Goal: Task Accomplishment & Management: Use online tool/utility

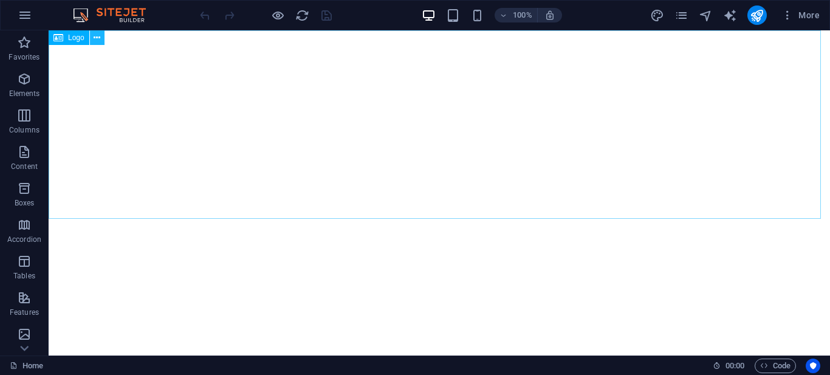
click at [97, 40] on icon at bounding box center [97, 38] width 7 height 13
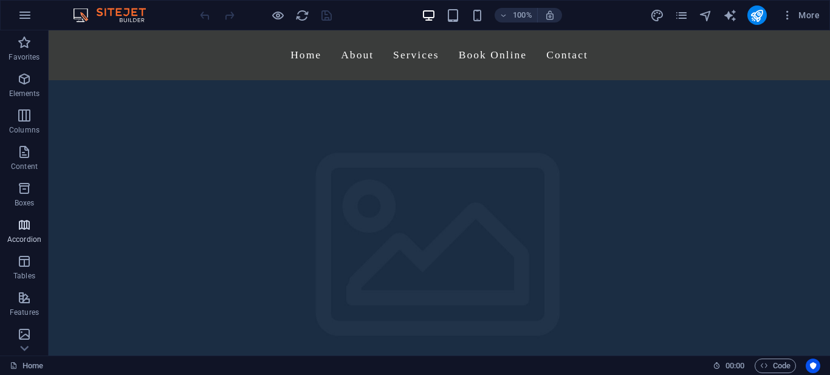
scroll to position [61, 0]
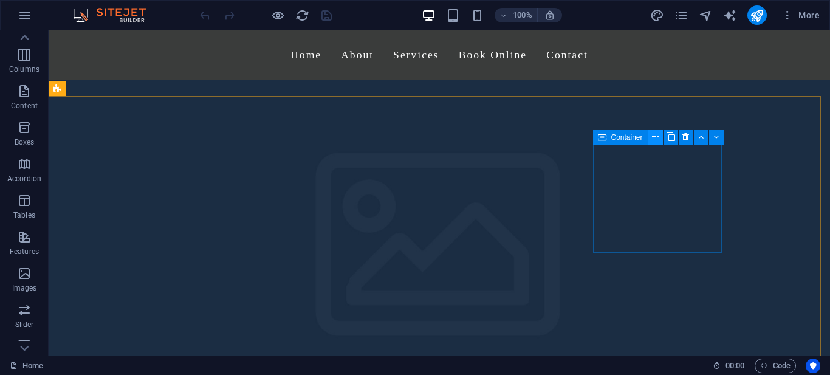
click at [652, 136] on button at bounding box center [655, 137] width 15 height 15
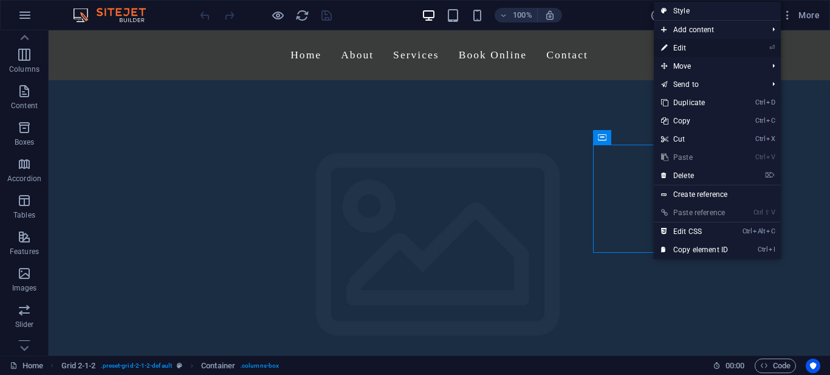
click at [687, 49] on link "⏎ Edit" at bounding box center [694, 48] width 81 height 18
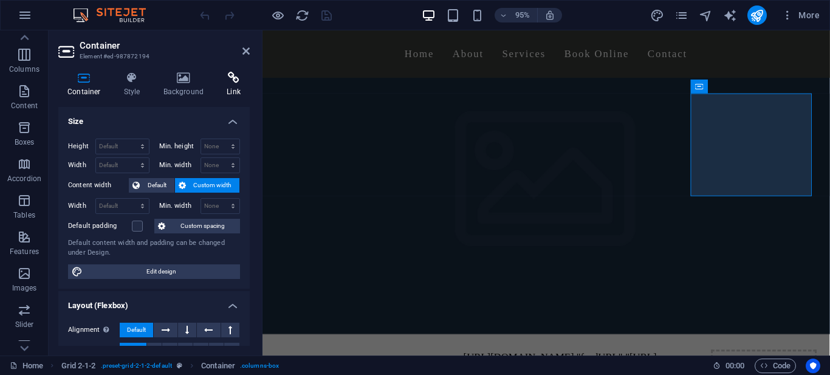
click at [236, 83] on icon at bounding box center [233, 78] width 32 height 12
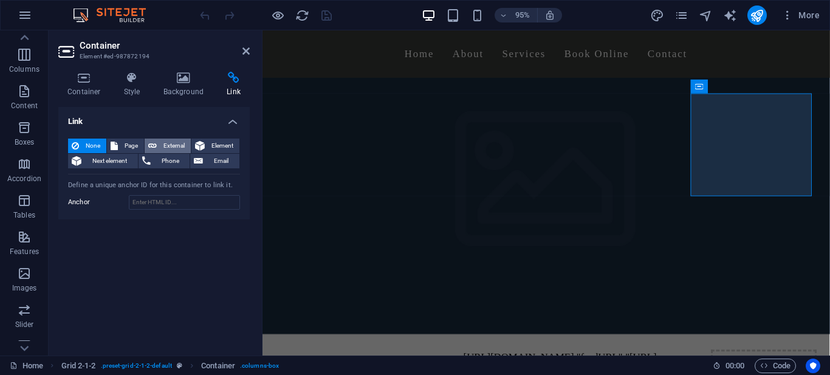
click at [177, 144] on span "External" at bounding box center [173, 146] width 27 height 15
select select "blank"
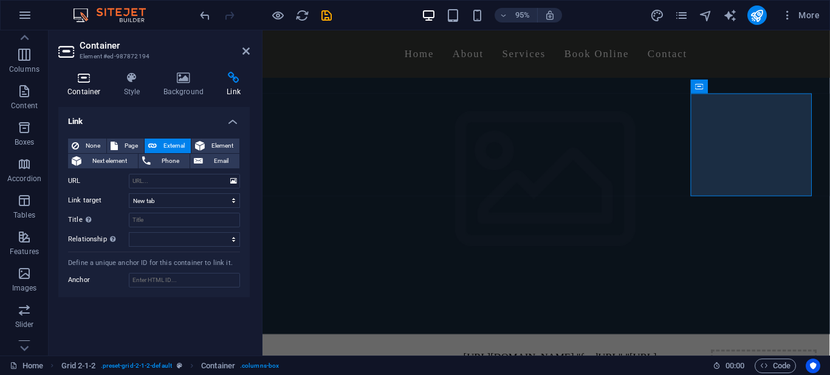
click at [84, 77] on icon at bounding box center [84, 78] width 52 height 12
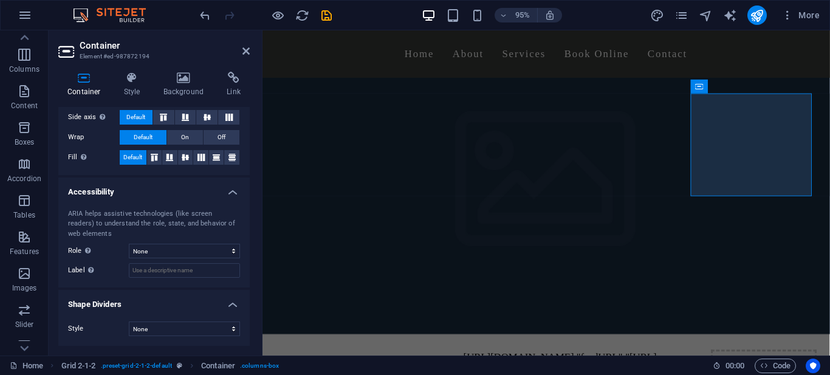
scroll to position [10, 0]
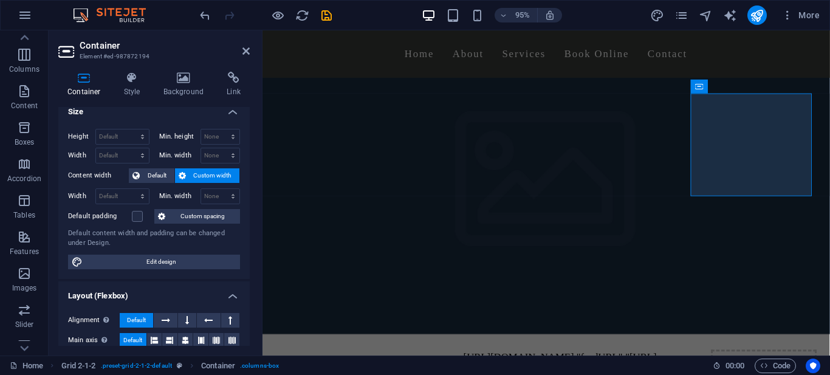
click at [128, 265] on span "Edit design" at bounding box center [161, 262] width 150 height 15
select select "rem"
select select "200"
select select "px"
select select "rem"
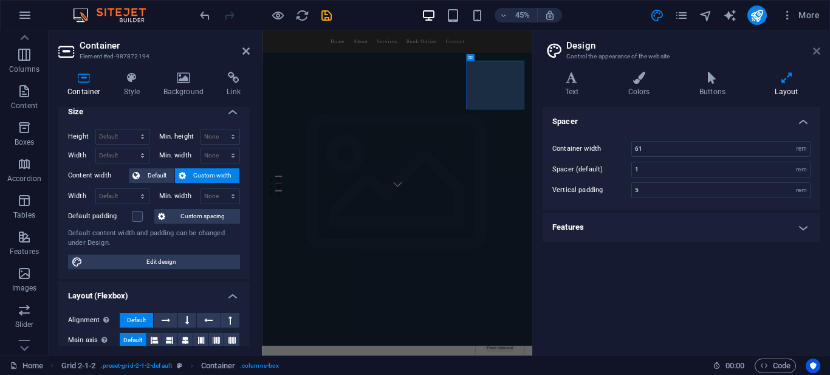
click at [816, 49] on icon at bounding box center [816, 51] width 7 height 10
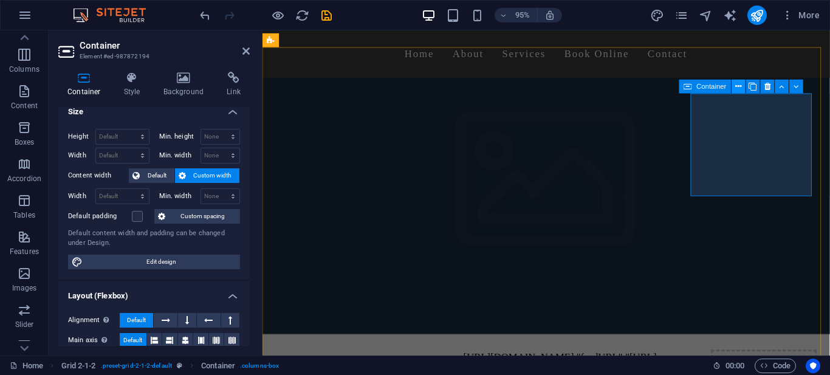
click at [744, 87] on button at bounding box center [738, 87] width 14 height 14
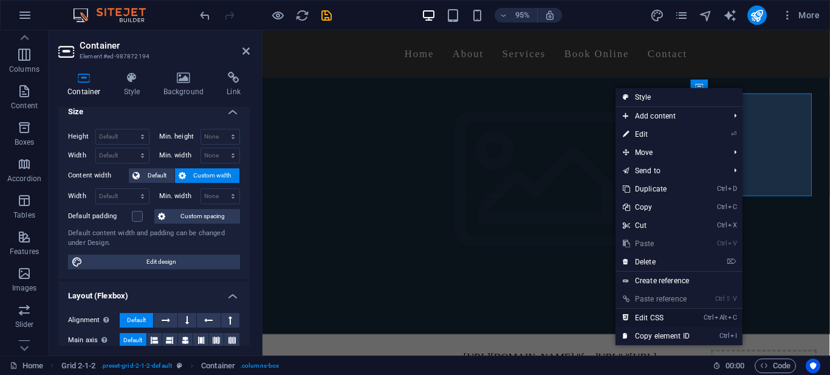
click at [683, 318] on link "Ctrl Alt C Edit CSS" at bounding box center [655, 318] width 81 height 18
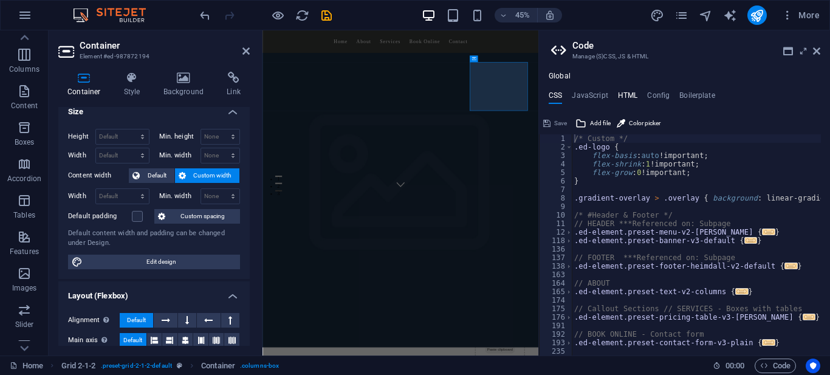
click at [630, 98] on h4 "HTML" at bounding box center [628, 97] width 20 height 13
type textarea "<a href="#main-content" class="wv-link-content button">Skip to main content</a>"
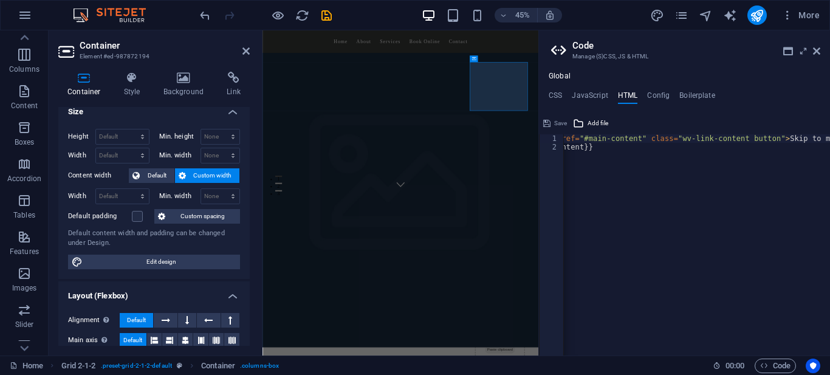
scroll to position [0, 0]
paste textarea
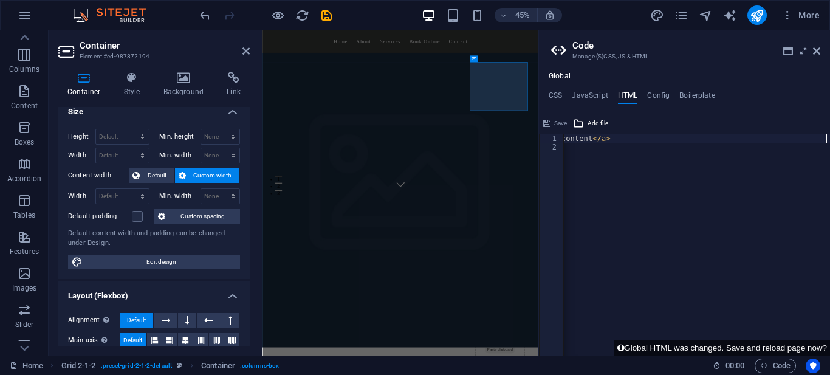
scroll to position [0, 1731]
click at [805, 347] on button "Global HTML was changed. Save and reload page now?" at bounding box center [722, 347] width 216 height 15
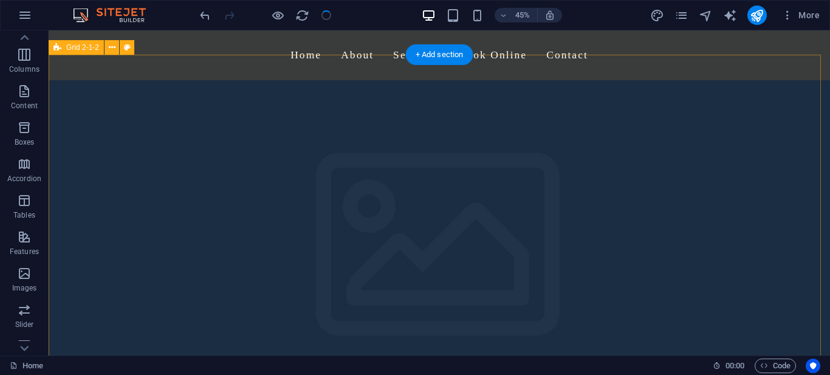
checkbox input "false"
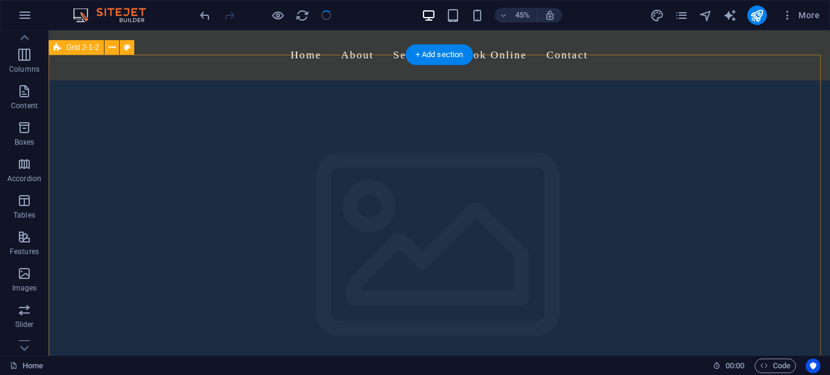
checkbox input "false"
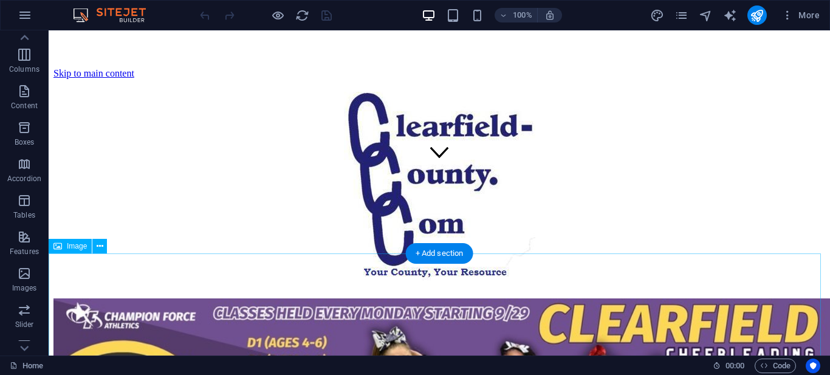
scroll to position [0, 0]
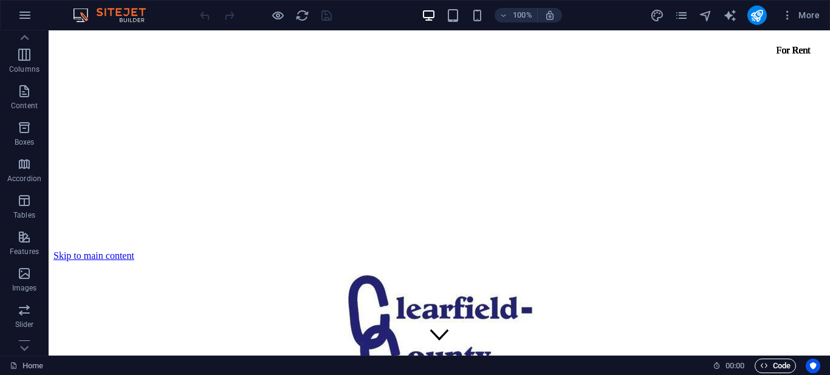
click at [786, 364] on span "Code" at bounding box center [775, 365] width 30 height 15
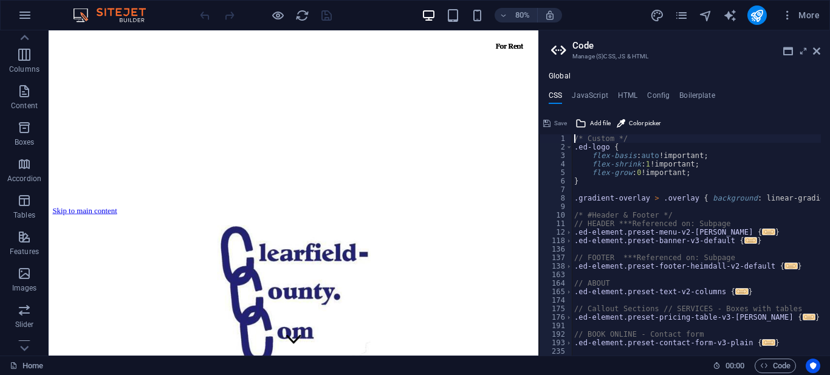
scroll to position [3, 0]
click at [621, 97] on h4 "HTML" at bounding box center [628, 97] width 20 height 13
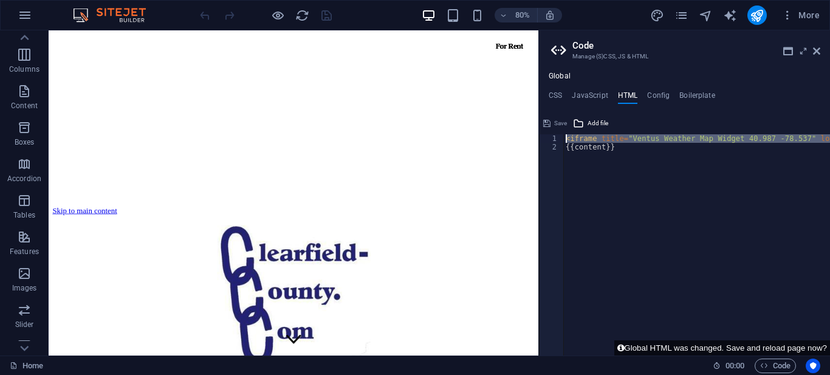
type textarea "<a href="#main-content" class="wv-link-content button">Skip to main content</a>"
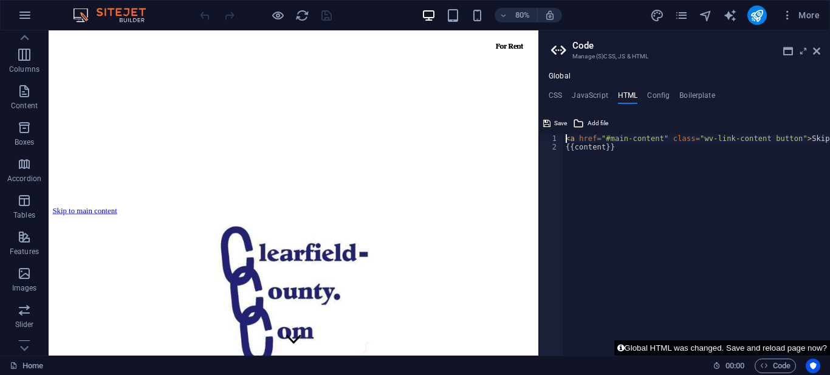
click at [813, 347] on button "Global HTML was changed. Save and reload page now?" at bounding box center [722, 347] width 216 height 15
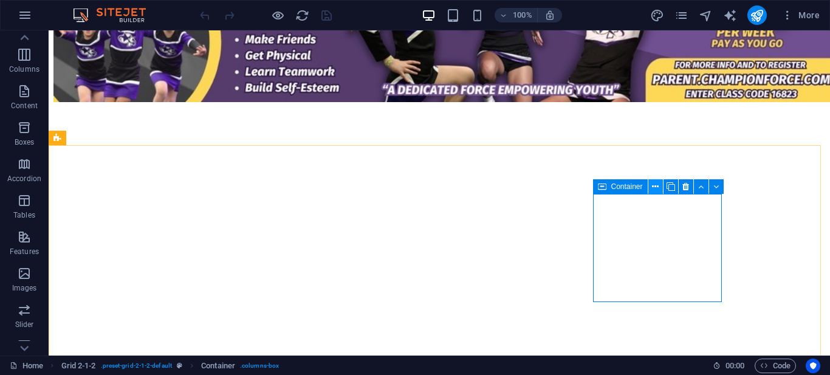
scroll to position [364, 0]
click at [662, 190] on button at bounding box center [655, 186] width 15 height 15
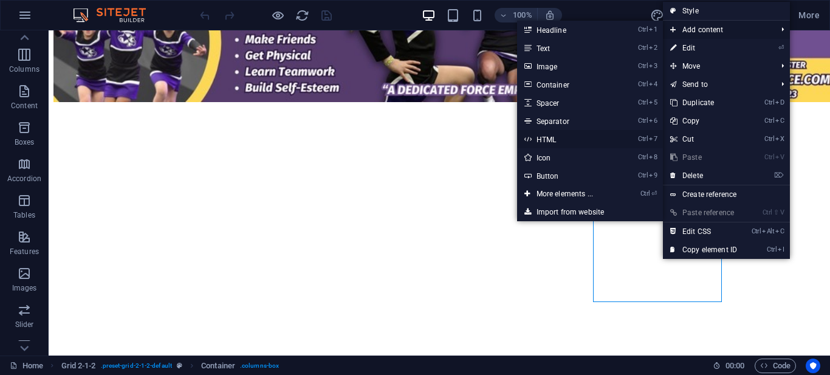
click at [586, 143] on link "Ctrl 7 HTML" at bounding box center [567, 139] width 100 height 18
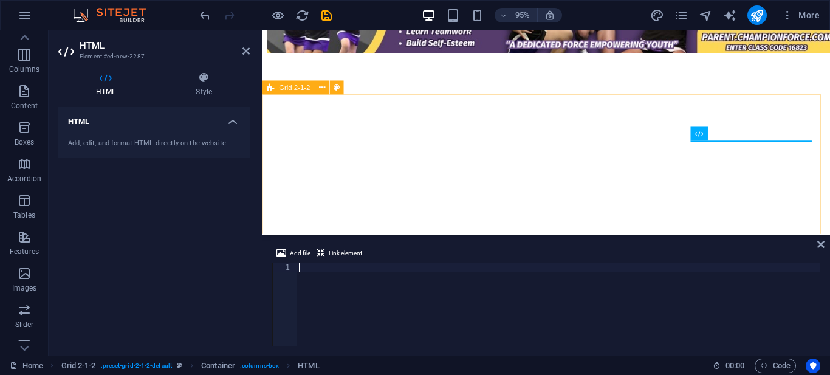
scroll to position [0, 1473]
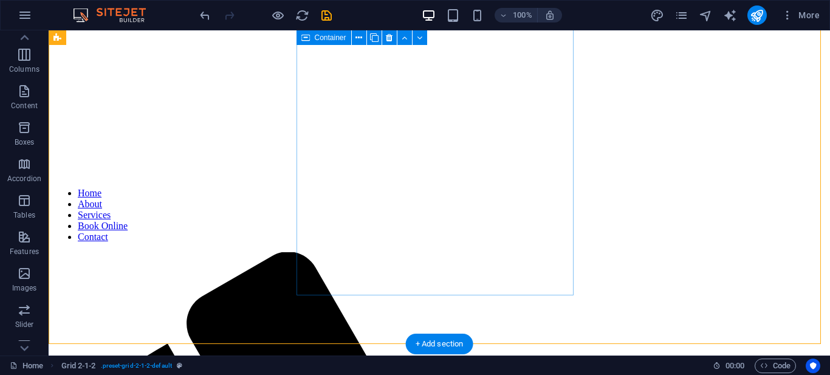
scroll to position [304, 0]
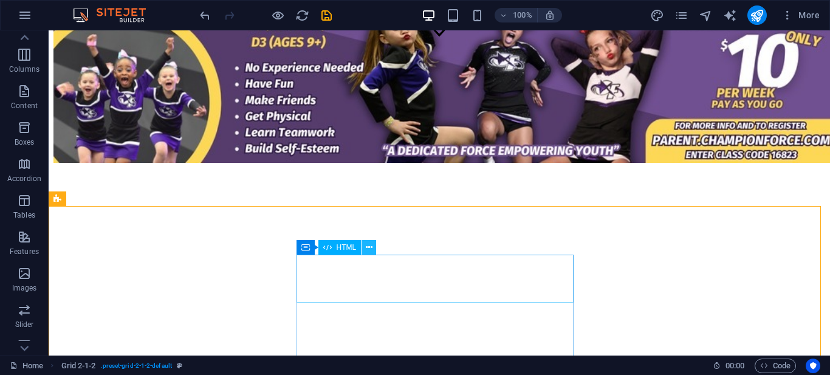
click at [370, 245] on icon at bounding box center [369, 247] width 7 height 13
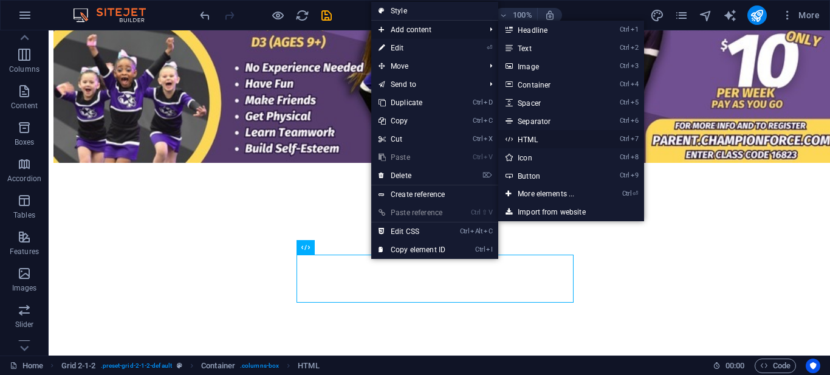
click at [538, 134] on link "Ctrl 7 HTML" at bounding box center [548, 139] width 100 height 18
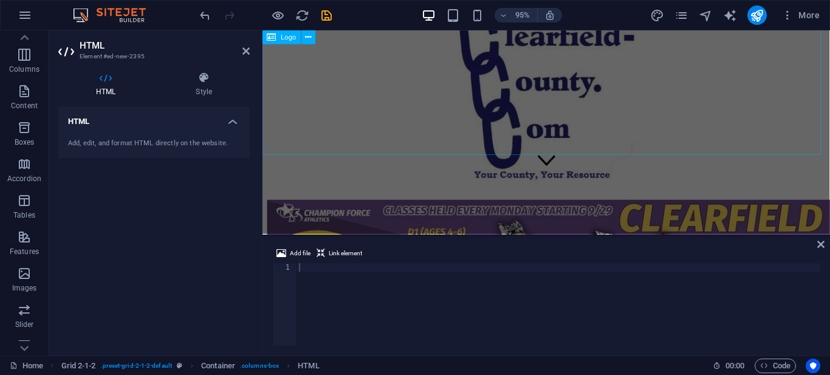
scroll to position [0, 0]
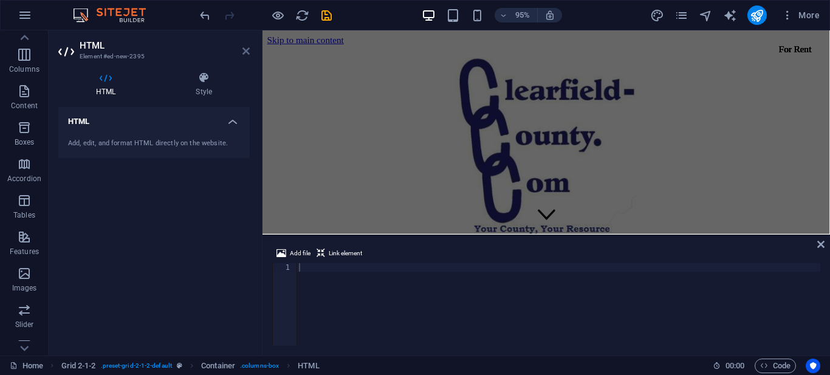
click at [248, 52] on icon at bounding box center [245, 51] width 7 height 10
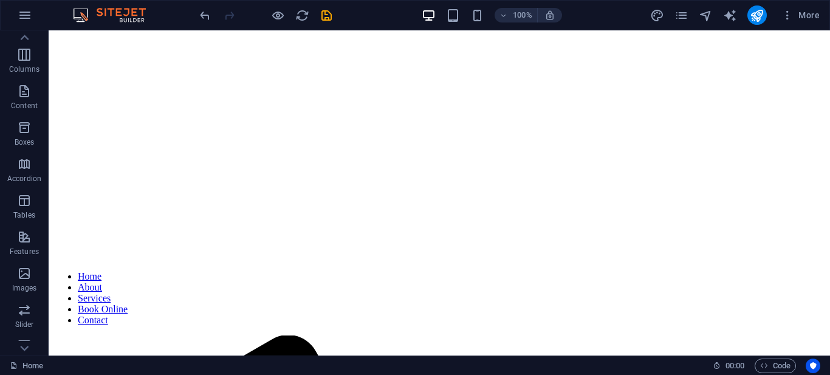
scroll to position [657, 0]
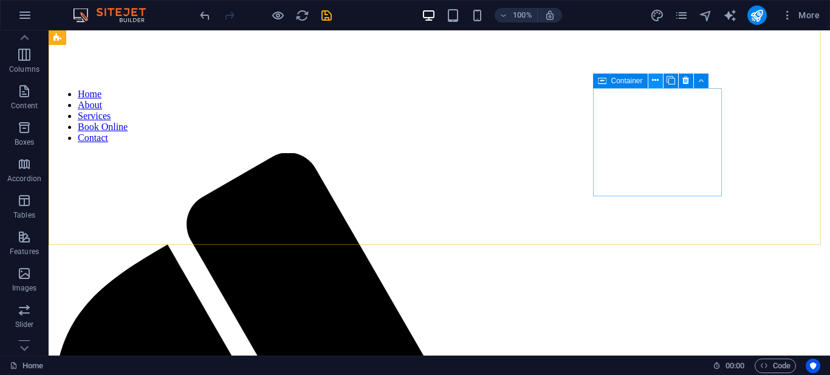
click at [660, 81] on button at bounding box center [655, 81] width 15 height 15
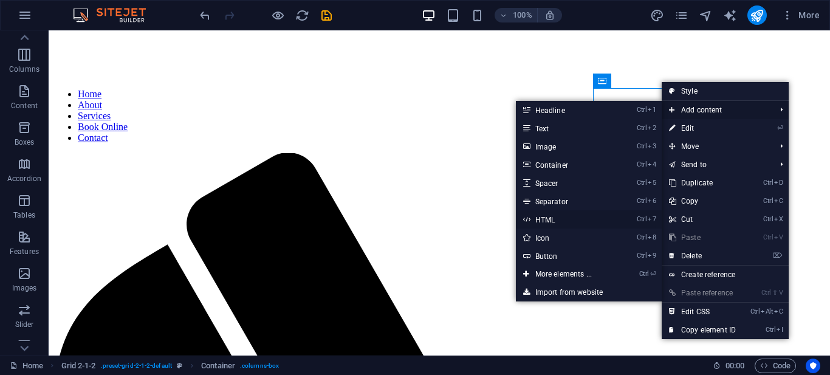
drag, startPoint x: 572, startPoint y: 213, endPoint x: 323, endPoint y: 192, distance: 249.4
click at [572, 213] on link "Ctrl 7 HTML" at bounding box center [566, 219] width 100 height 18
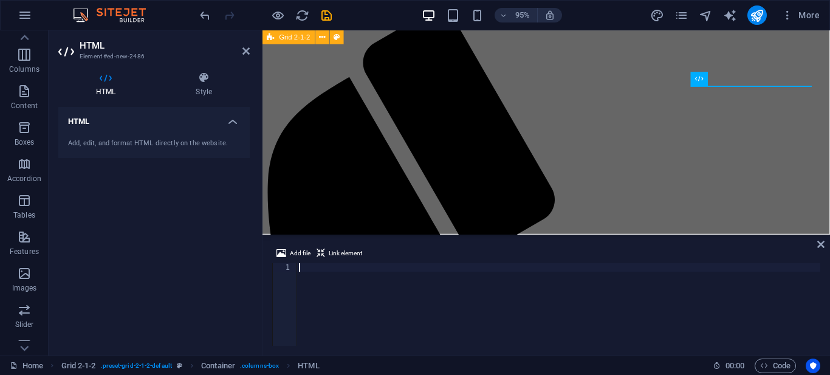
scroll to position [609, 0]
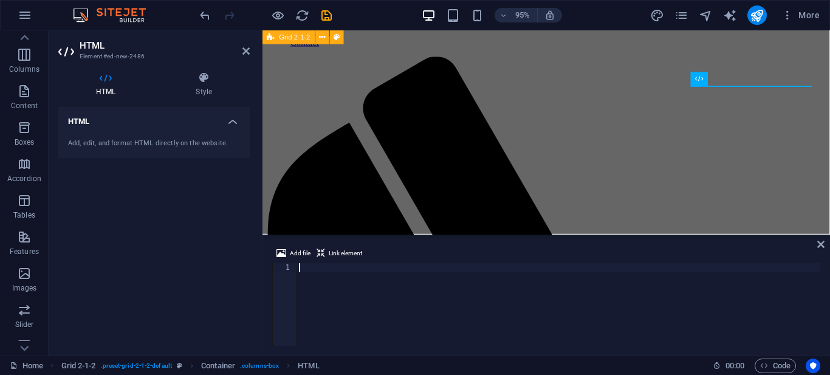
type textarea "<iframe src="[URL][DOMAIN_NAME]" frameborder="0" width="250" height="250" allow…"
click at [460, 304] on div "< iframe src = "[URL][DOMAIN_NAME]" frameborder = "0" width = "250" height = "2…" at bounding box center [121, 313] width 1397 height 100
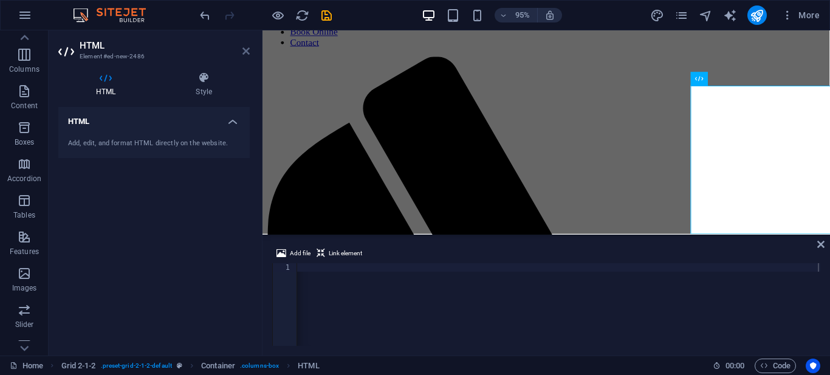
drag, startPoint x: 244, startPoint y: 52, endPoint x: 195, endPoint y: 32, distance: 53.1
click at [244, 52] on icon at bounding box center [245, 51] width 7 height 10
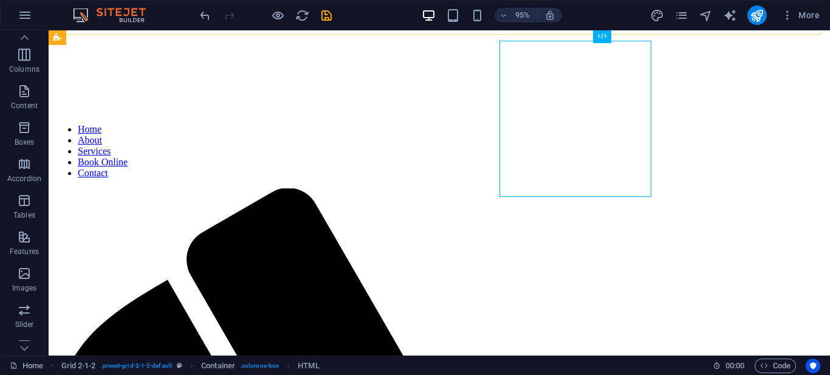
scroll to position [657, 0]
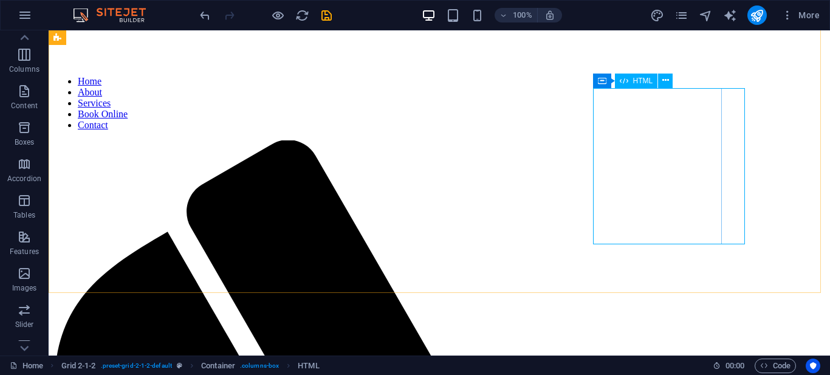
click at [642, 82] on span "HTML" at bounding box center [643, 80] width 20 height 7
click at [667, 81] on icon at bounding box center [665, 80] width 7 height 13
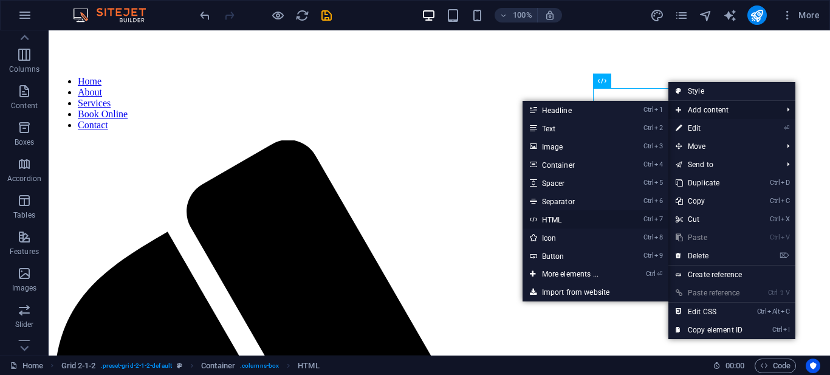
click at [595, 221] on link "Ctrl 7 HTML" at bounding box center [572, 219] width 100 height 18
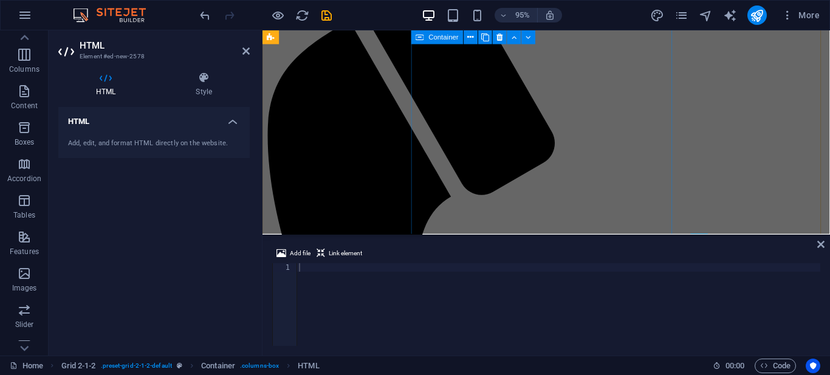
scroll to position [595, 0]
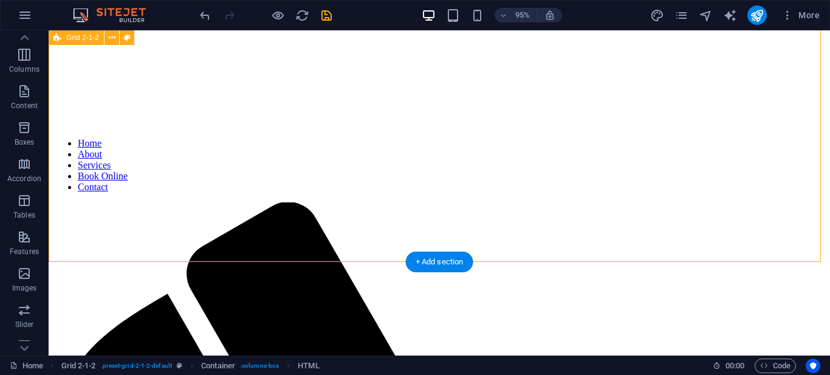
scroll to position [643, 0]
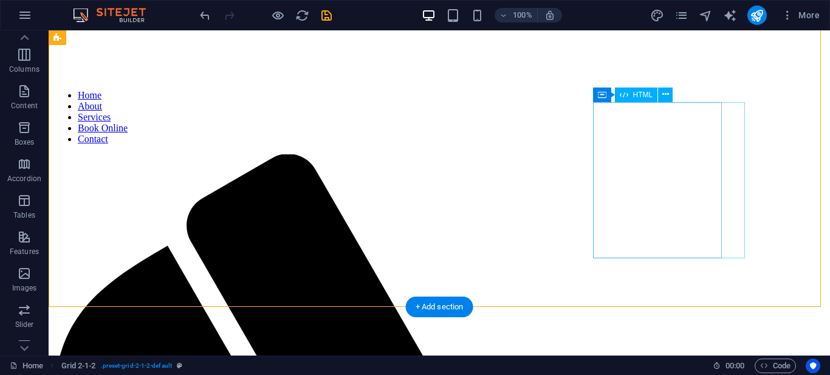
click at [666, 98] on icon at bounding box center [665, 94] width 7 height 13
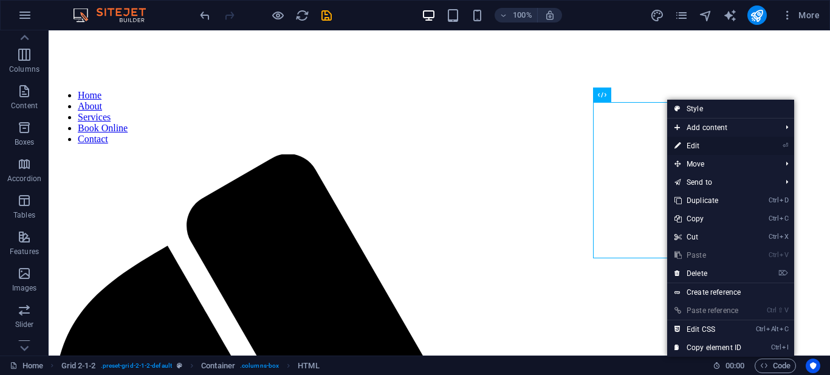
click at [710, 146] on link "⏎ Edit" at bounding box center [707, 146] width 81 height 18
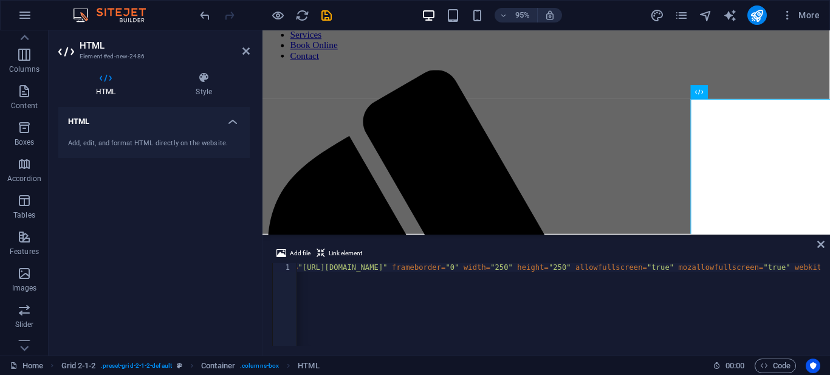
scroll to position [0, 57]
drag, startPoint x: 840, startPoint y: 188, endPoint x: 847, endPoint y: 189, distance: 8.0
click at [204, 80] on icon at bounding box center [204, 78] width 92 height 12
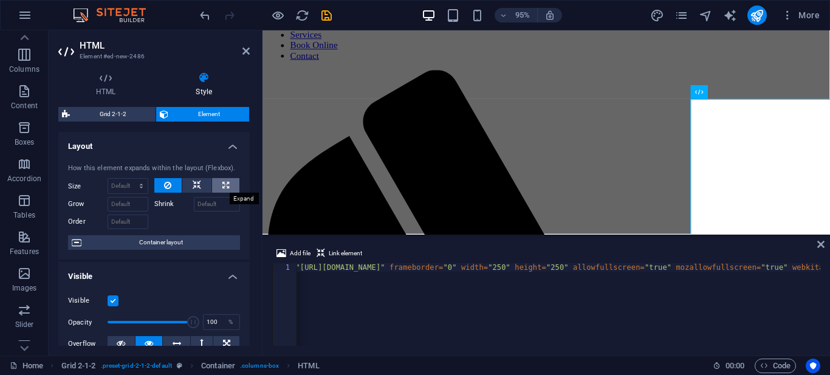
click at [222, 185] on icon at bounding box center [225, 185] width 7 height 15
type input "100"
select select "%"
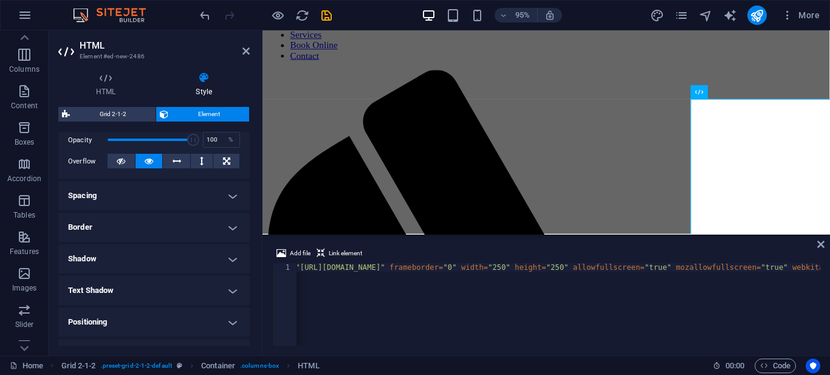
scroll to position [0, 0]
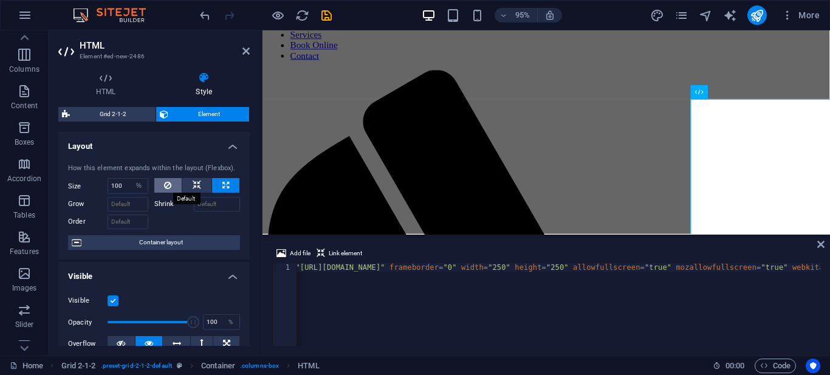
click at [174, 183] on button at bounding box center [168, 185] width 28 height 15
select select "DISABLED_OPTION_VALUE"
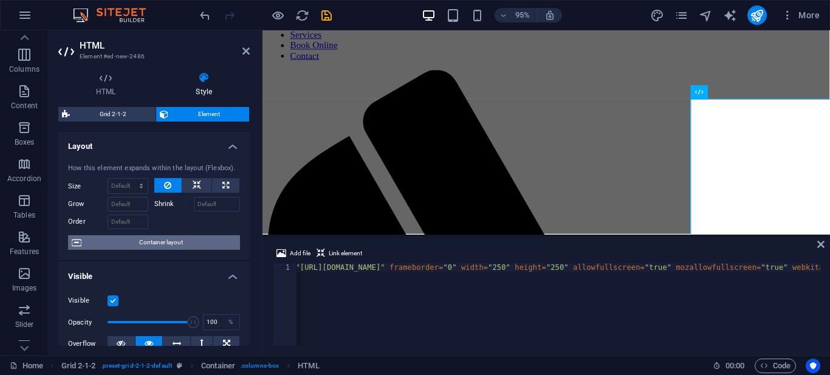
scroll to position [182, 0]
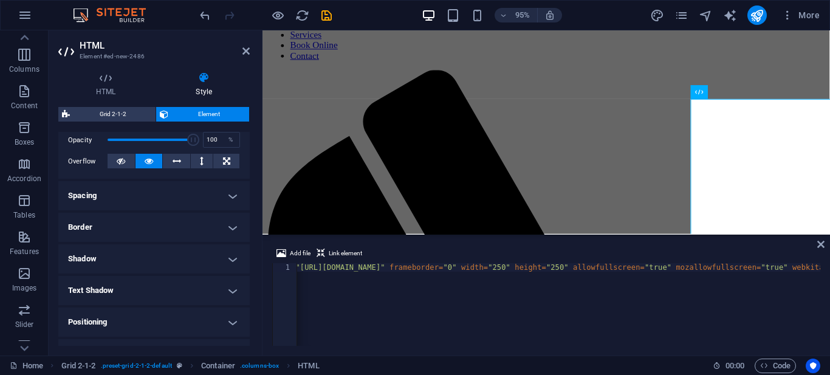
click at [231, 196] on h4 "Spacing" at bounding box center [153, 195] width 191 height 29
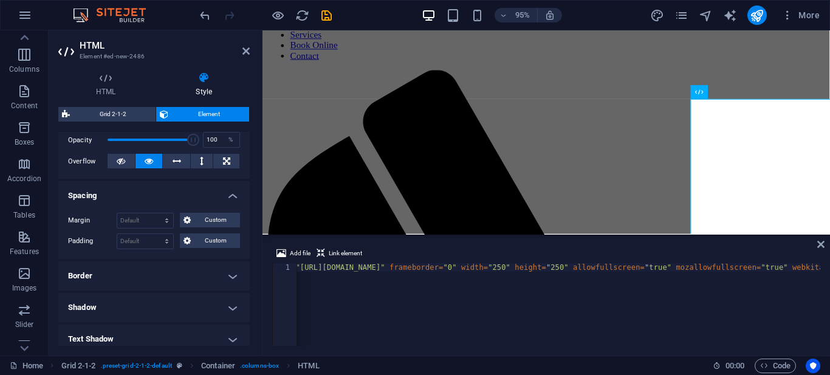
click at [231, 196] on h4 "Spacing" at bounding box center [153, 192] width 191 height 22
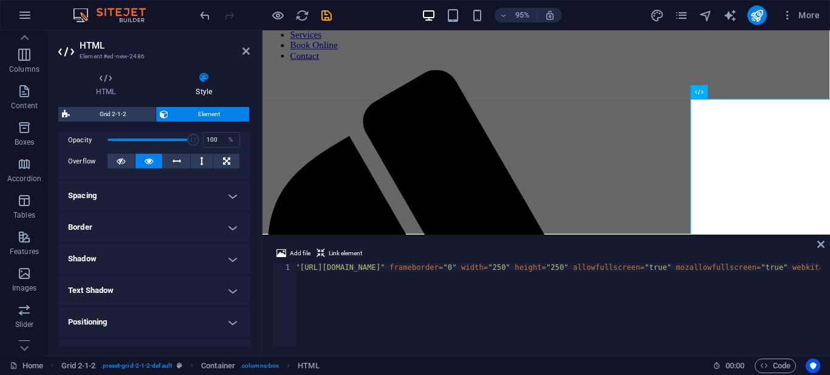
click at [228, 226] on h4 "Border" at bounding box center [153, 227] width 191 height 29
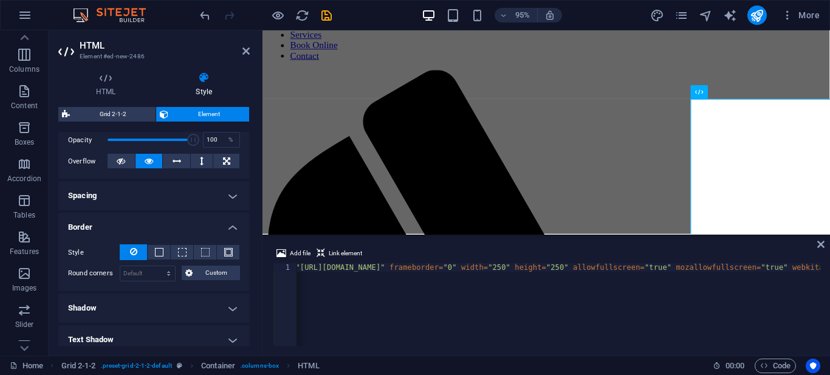
click at [229, 223] on h4 "Border" at bounding box center [153, 224] width 191 height 22
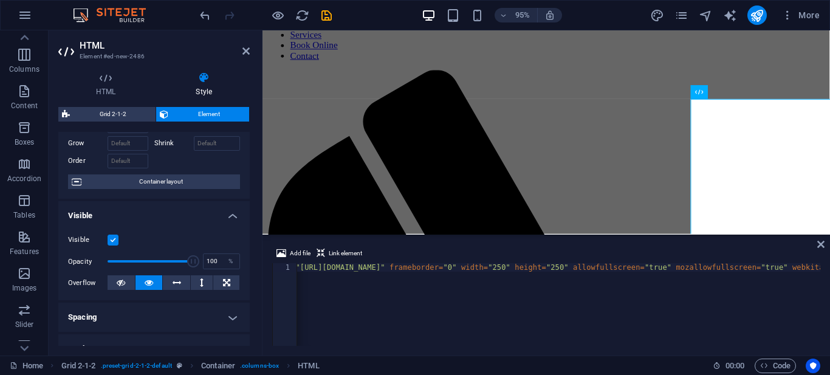
scroll to position [0, 0]
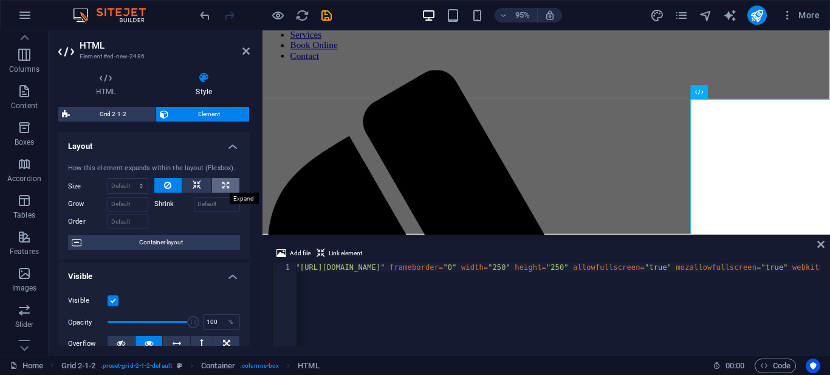
click at [222, 187] on icon at bounding box center [225, 185] width 7 height 15
type input "100"
select select "%"
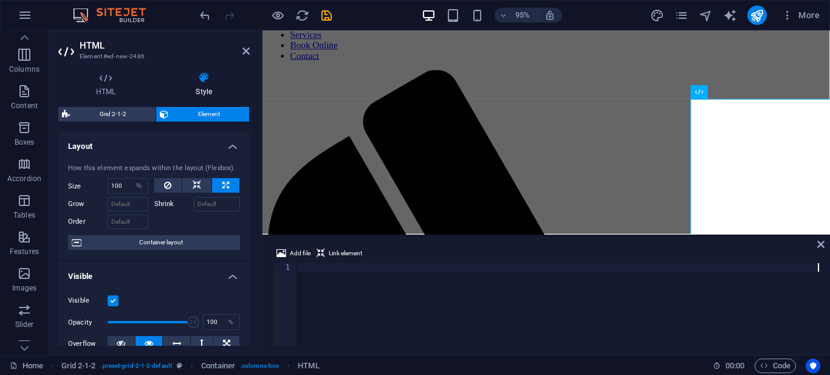
click at [543, 297] on div "< iframe src = "[URL][DOMAIN_NAME]" frameborder = "0" width = "250" height = "2…" at bounding box center [121, 311] width 1397 height 97
drag, startPoint x: 840, startPoint y: 183, endPoint x: 847, endPoint y: 183, distance: 7.3
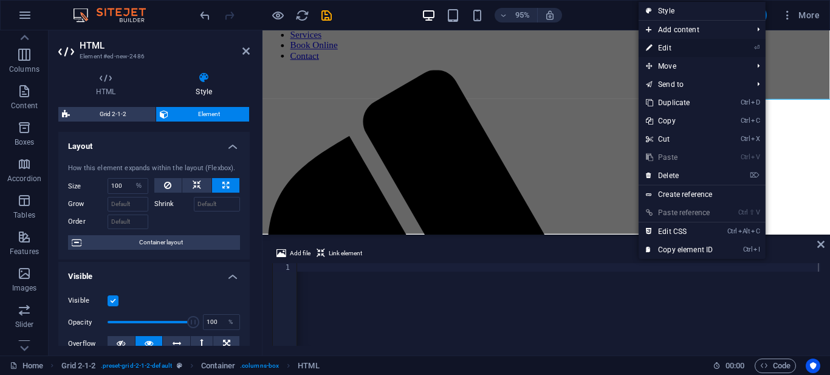
click at [723, 53] on li "⏎ Edit" at bounding box center [701, 48] width 127 height 18
click at [672, 50] on link "⏎ Edit" at bounding box center [678, 48] width 81 height 18
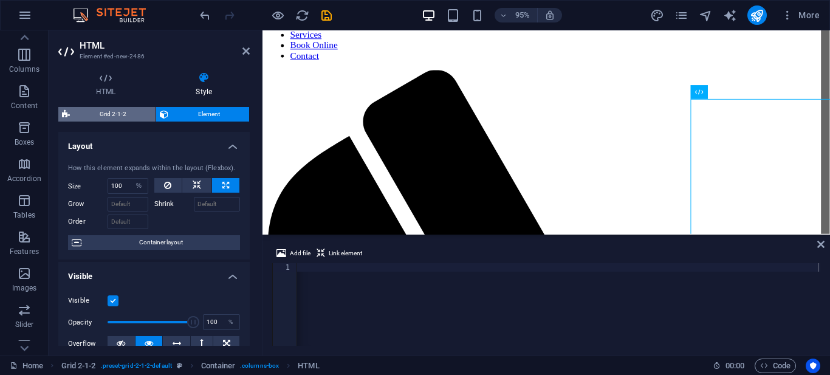
click at [113, 116] on span "Grid 2-1-2" at bounding box center [113, 114] width 78 height 15
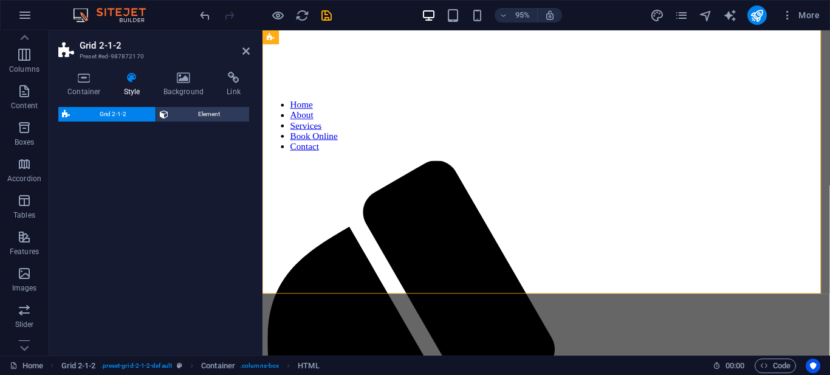
select select "rem"
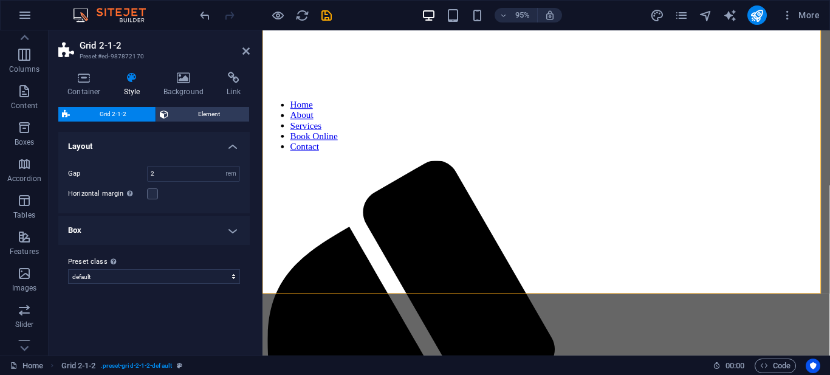
click at [231, 231] on h4 "Box" at bounding box center [153, 230] width 191 height 29
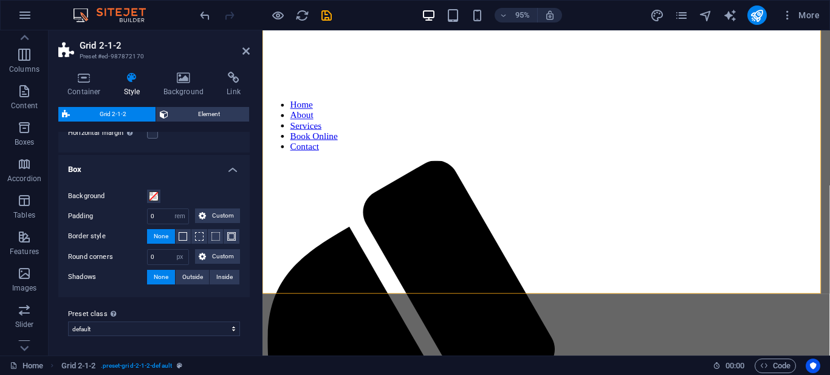
scroll to position [0, 0]
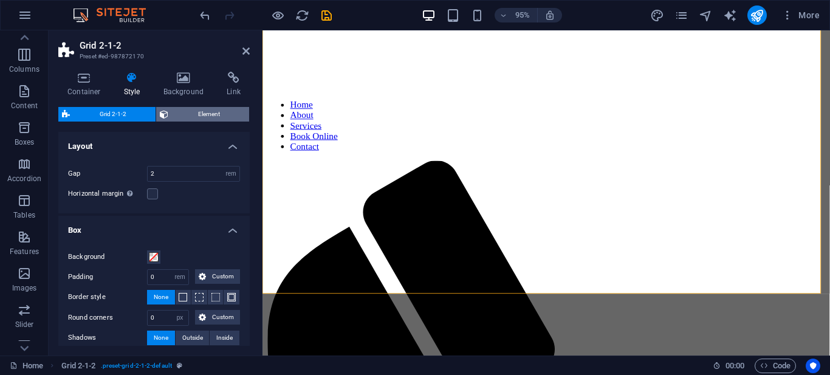
click at [212, 114] on span "Element" at bounding box center [209, 114] width 74 height 15
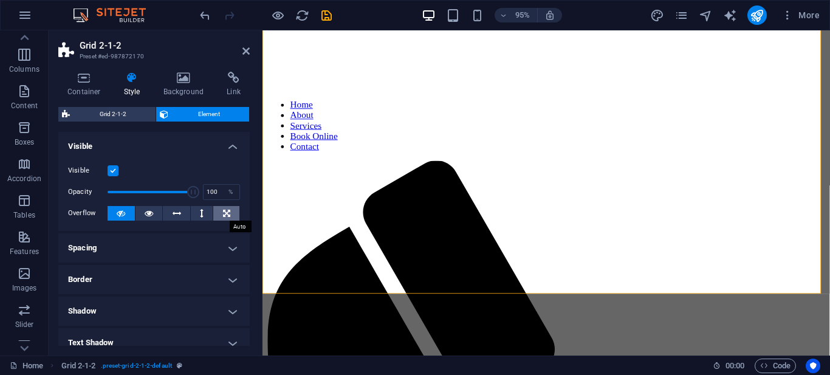
click at [224, 211] on icon at bounding box center [226, 213] width 7 height 15
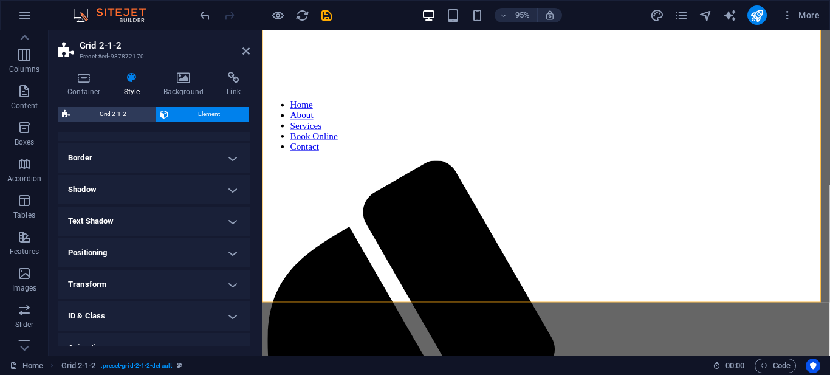
scroll to position [169, 0]
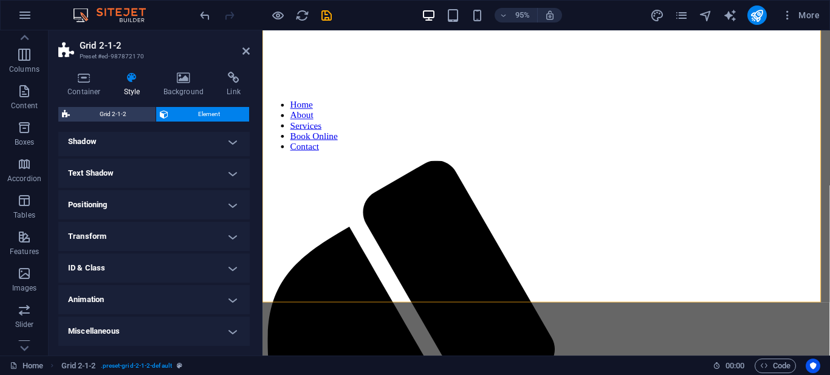
click at [233, 297] on h4 "Animation" at bounding box center [153, 299] width 191 height 29
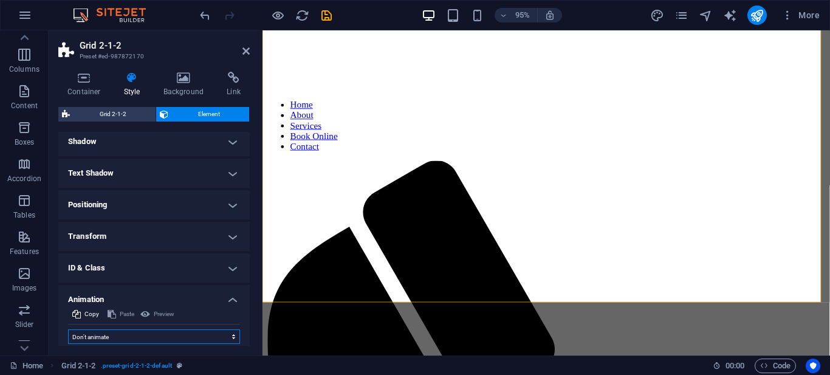
click at [228, 333] on select "Don't animate Show / Hide Slide up/down Zoom in/out Slide left to right Slide r…" at bounding box center [154, 336] width 172 height 15
click at [241, 157] on ul "Layout How this element expands within the layout (Flexbox). Size Default auto …" at bounding box center [153, 173] width 191 height 423
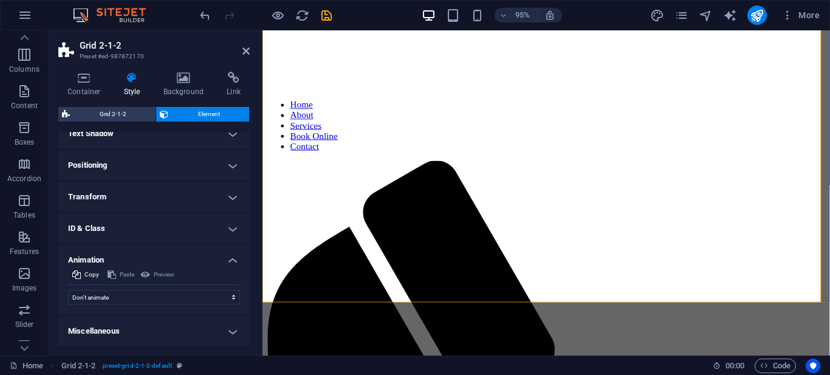
click at [242, 329] on h4 "Miscellaneous" at bounding box center [153, 330] width 191 height 29
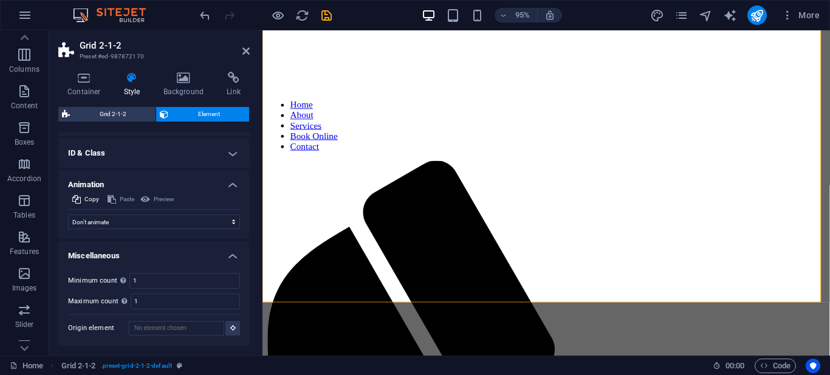
scroll to position [0, 0]
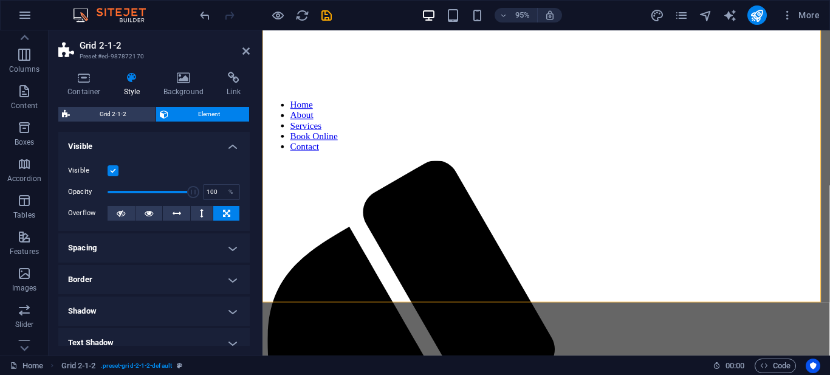
click at [231, 247] on h4 "Spacing" at bounding box center [153, 247] width 191 height 29
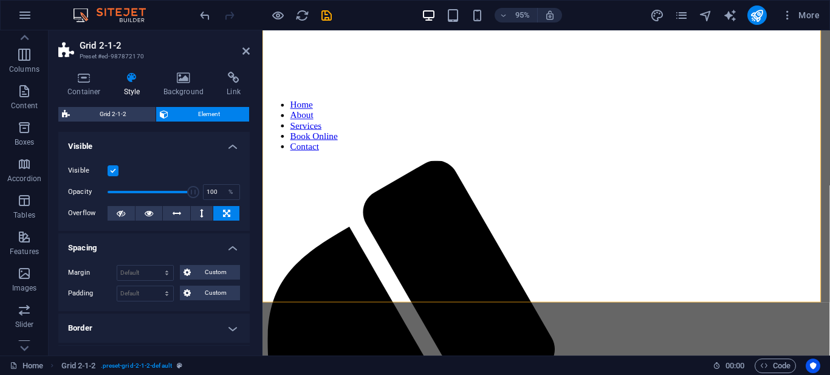
click at [231, 247] on h4 "Spacing" at bounding box center [153, 244] width 191 height 22
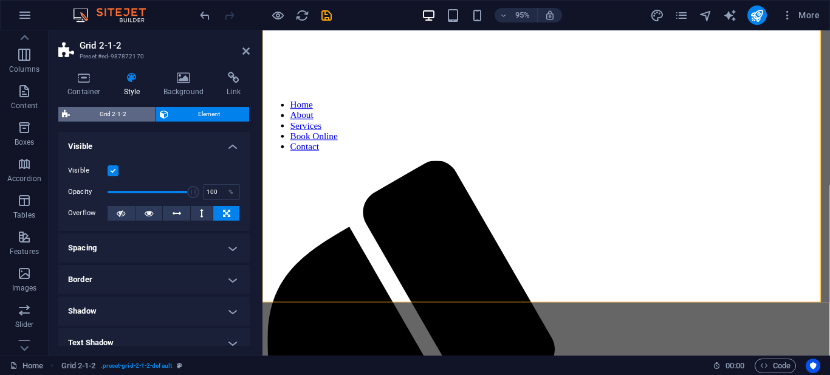
click at [122, 115] on span "Grid 2-1-2" at bounding box center [113, 114] width 78 height 15
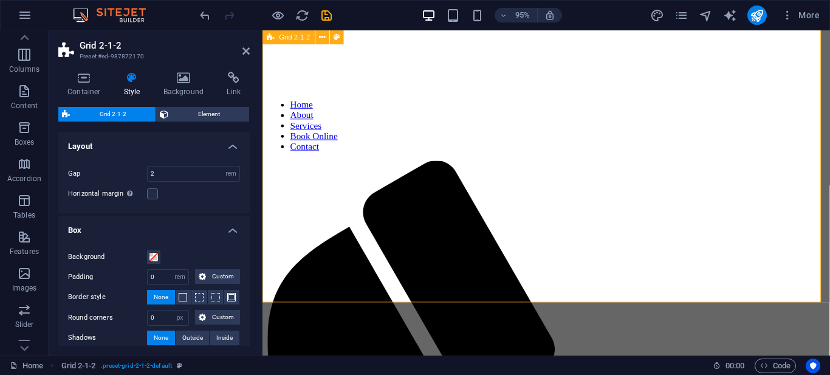
scroll to position [0, 10]
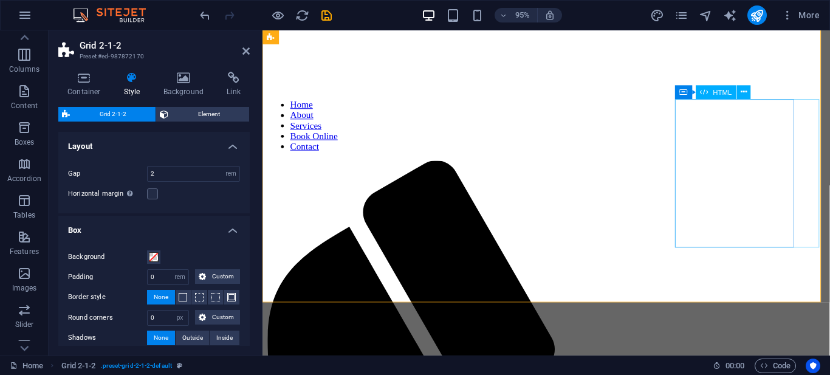
click at [716, 92] on span "Container" at bounding box center [708, 92] width 30 height 7
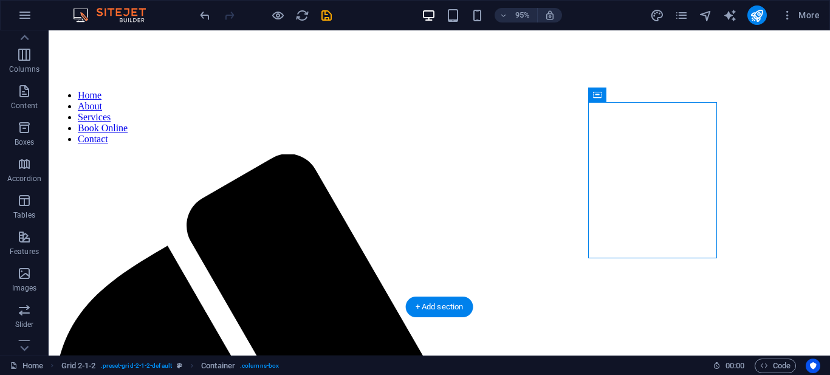
scroll to position [0, 0]
drag, startPoint x: 747, startPoint y: 121, endPoint x: 637, endPoint y: 94, distance: 113.3
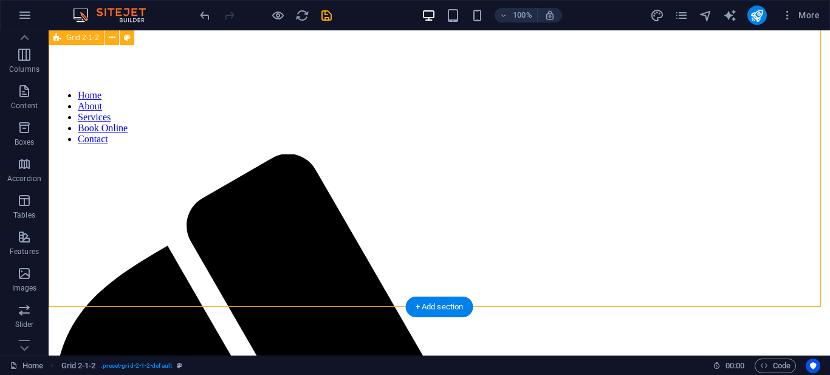
drag, startPoint x: 717, startPoint y: 126, endPoint x: 734, endPoint y: 126, distance: 17.6
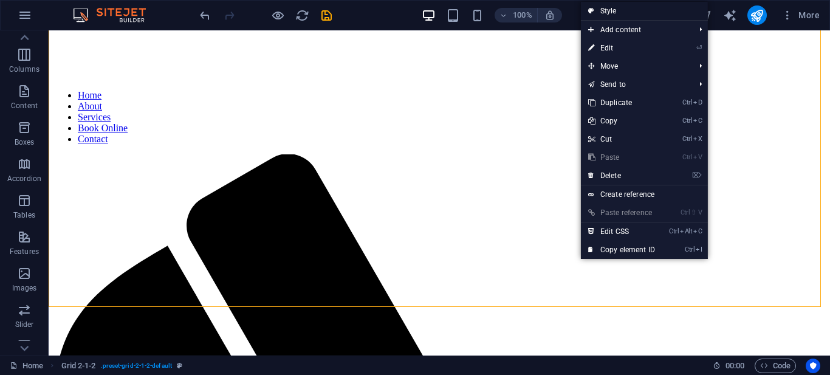
click at [669, 10] on link "Style" at bounding box center [644, 11] width 127 height 18
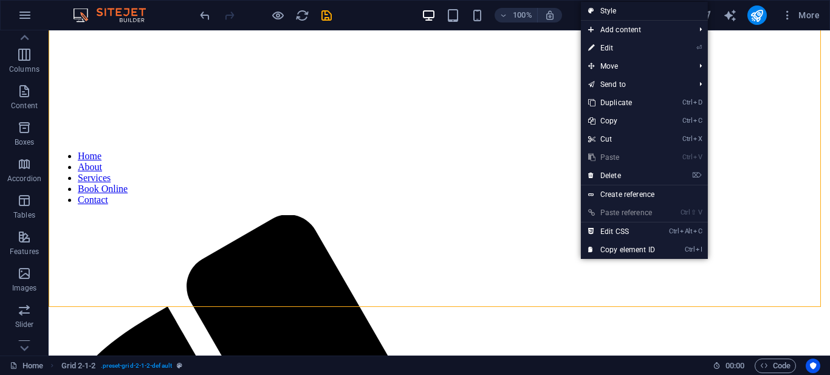
select select "rem"
select select "px"
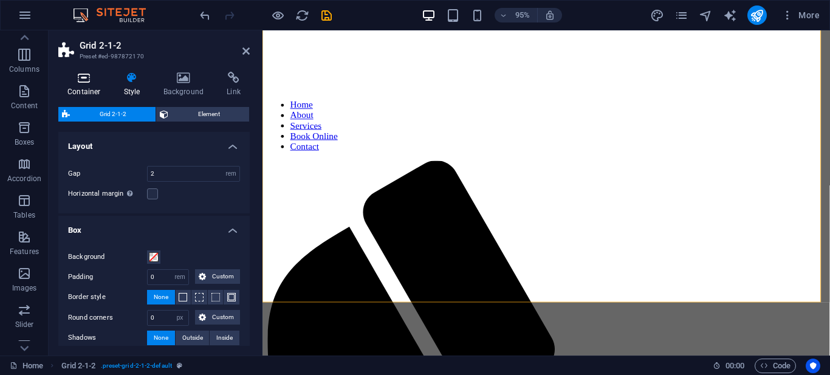
click at [97, 85] on h4 "Container" at bounding box center [86, 85] width 56 height 26
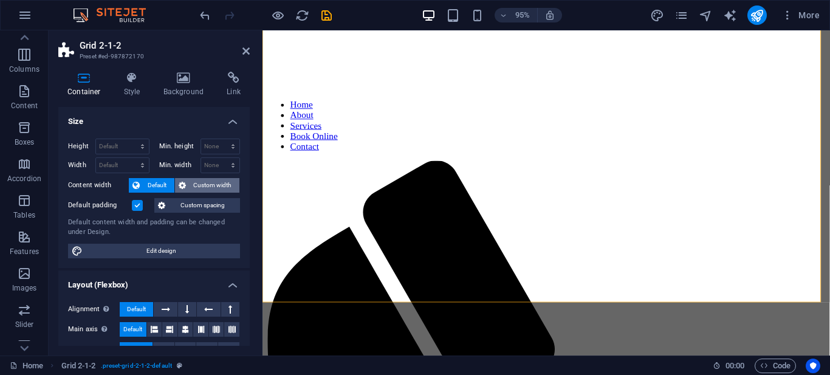
click at [218, 186] on span "Custom width" at bounding box center [213, 185] width 47 height 15
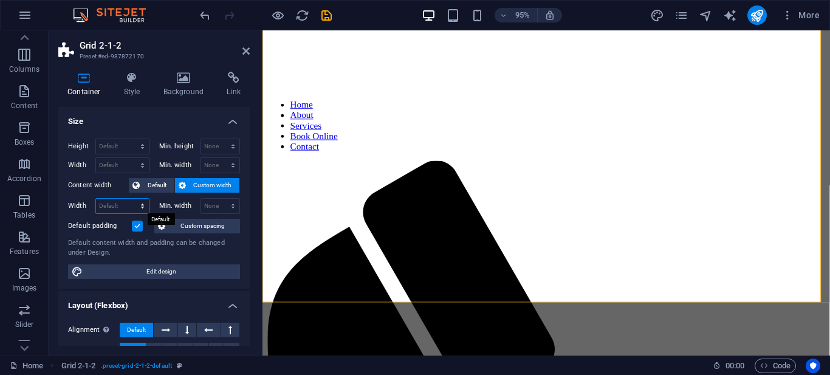
click at [140, 204] on select "Default px rem % em vh vw" at bounding box center [122, 206] width 53 height 15
select select "px"
click at [130, 199] on select "Default px rem % em vh vw" at bounding box center [122, 206] width 53 height 15
drag, startPoint x: 115, startPoint y: 204, endPoint x: 95, endPoint y: 204, distance: 20.1
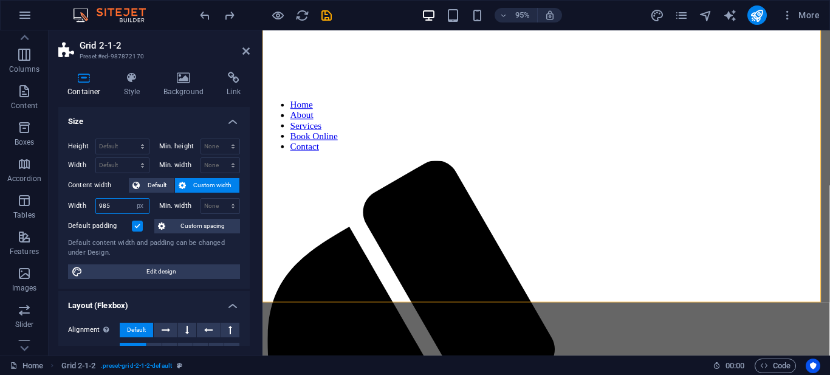
click at [95, 204] on div "Width 985 Default px rem % em vh vw" at bounding box center [108, 206] width 81 height 16
type input "1000"
click at [169, 206] on label "Min. width" at bounding box center [179, 205] width 41 height 7
click at [139, 148] on select "Default px rem % vh vw" at bounding box center [122, 146] width 53 height 15
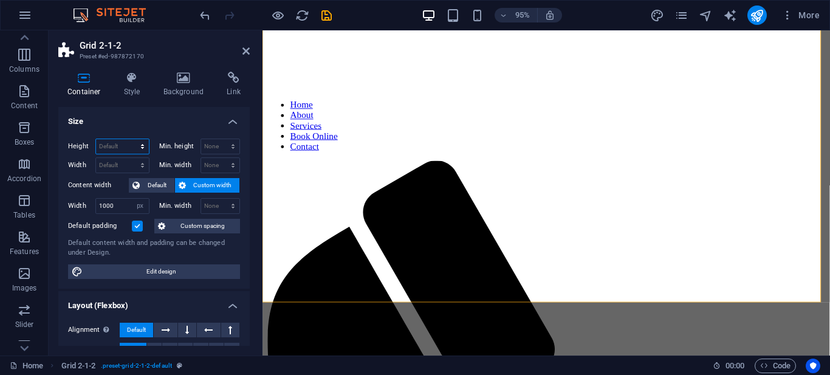
select select "px"
click at [130, 139] on select "Default px rem % vh vw" at bounding box center [122, 146] width 53 height 15
type input "839"
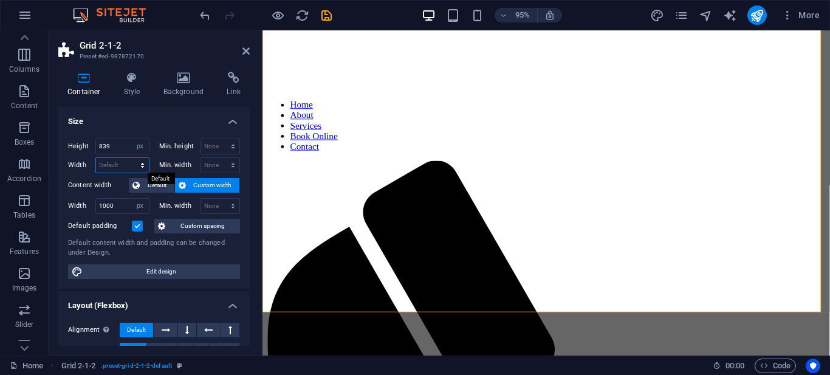
click at [128, 166] on select "Default px rem % em vh vw" at bounding box center [122, 165] width 53 height 15
select select "px"
click at [130, 158] on select "Default px rem % em vh vw" at bounding box center [122, 165] width 53 height 15
type input "1000"
click at [176, 130] on div "Height 839 Default px rem % vh vw Min. height None px rem % vh vw Width 1000 De…" at bounding box center [153, 209] width 191 height 160
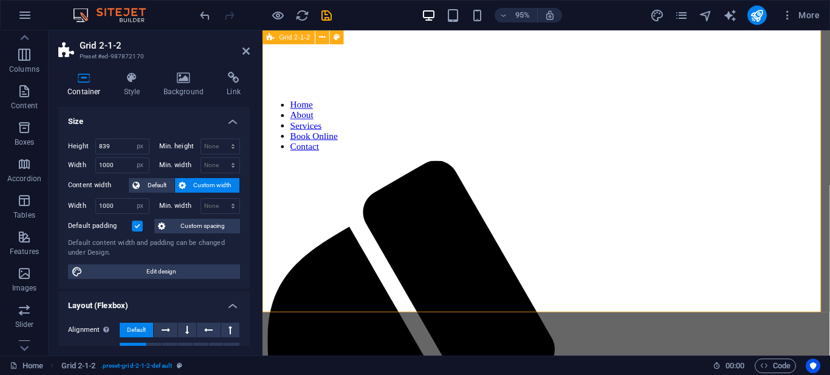
click at [125, 144] on input "839" at bounding box center [122, 146] width 53 height 15
click at [123, 167] on input "1000" at bounding box center [122, 165] width 53 height 15
click at [142, 169] on select "Default px rem % em vh vw" at bounding box center [140, 165] width 17 height 15
click at [227, 166] on select "None px rem % vh vw" at bounding box center [220, 165] width 39 height 15
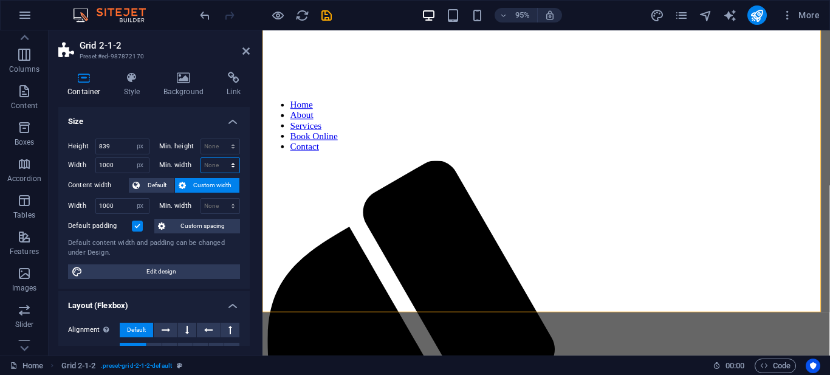
select select "px"
click at [220, 158] on select "None px rem % vh vw" at bounding box center [220, 165] width 39 height 15
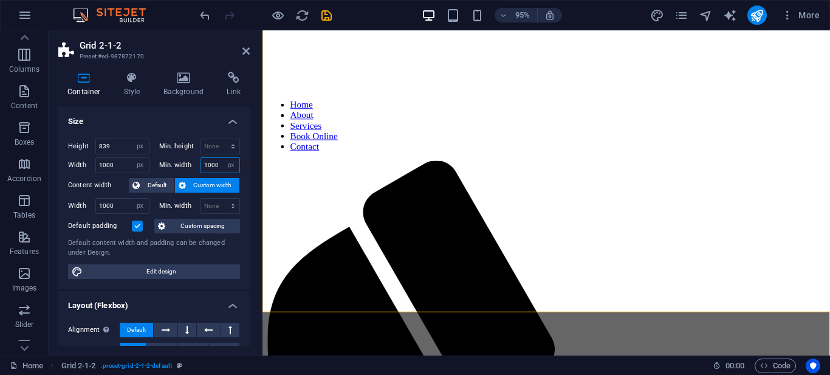
type input "1000"
click at [183, 163] on label "Min. width" at bounding box center [179, 165] width 41 height 7
click at [163, 182] on span "Default" at bounding box center [156, 185] width 27 height 15
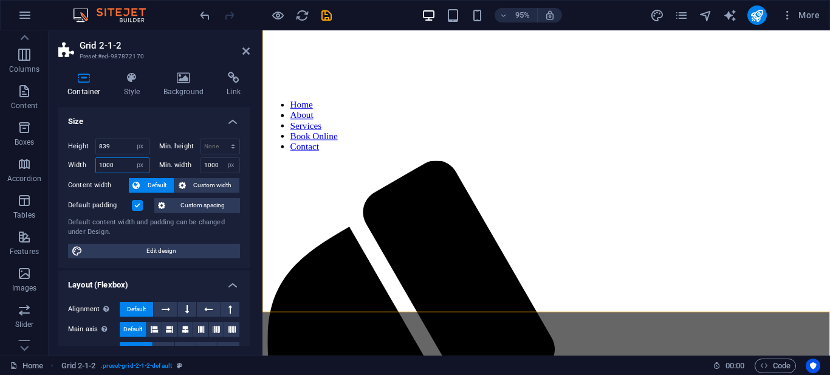
click at [120, 166] on input "1000" at bounding box center [122, 165] width 53 height 15
drag, startPoint x: 103, startPoint y: 164, endPoint x: 124, endPoint y: 166, distance: 21.4
click at [124, 166] on input "1000" at bounding box center [122, 165] width 53 height 15
type input "1100"
click at [205, 165] on input "1000" at bounding box center [220, 165] width 39 height 15
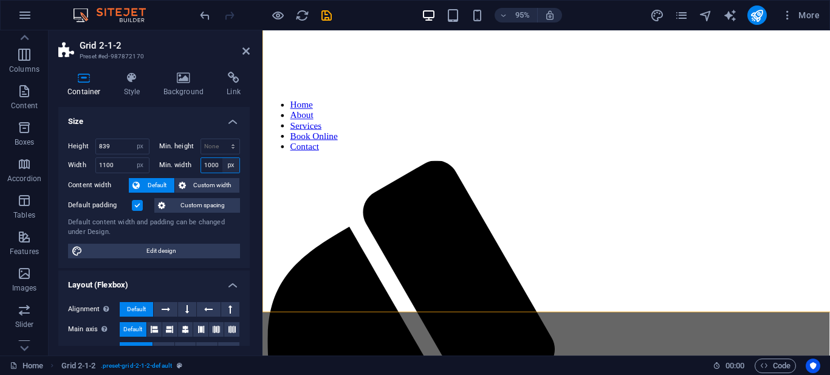
click at [233, 167] on select "None px rem % vh vw" at bounding box center [230, 165] width 17 height 15
click at [222, 165] on select "None px rem % vh vw" at bounding box center [230, 165] width 17 height 15
click at [211, 165] on input "1000" at bounding box center [220, 165] width 39 height 15
click at [219, 165] on input "1000" at bounding box center [220, 165] width 39 height 15
click at [207, 165] on input "1000" at bounding box center [220, 165] width 39 height 15
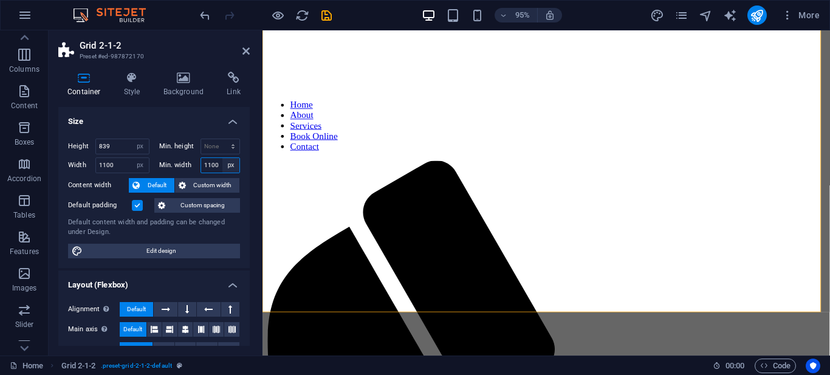
scroll to position [0, 0]
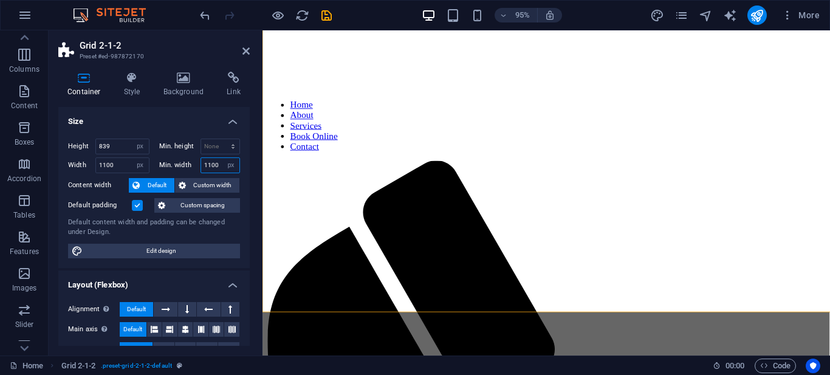
type input "1100"
drag, startPoint x: 448, startPoint y: 362, endPoint x: 537, endPoint y: 362, distance: 88.7
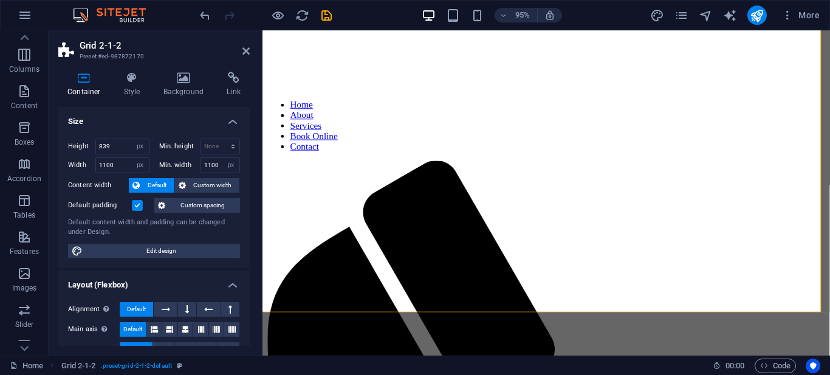
scroll to position [595, 80]
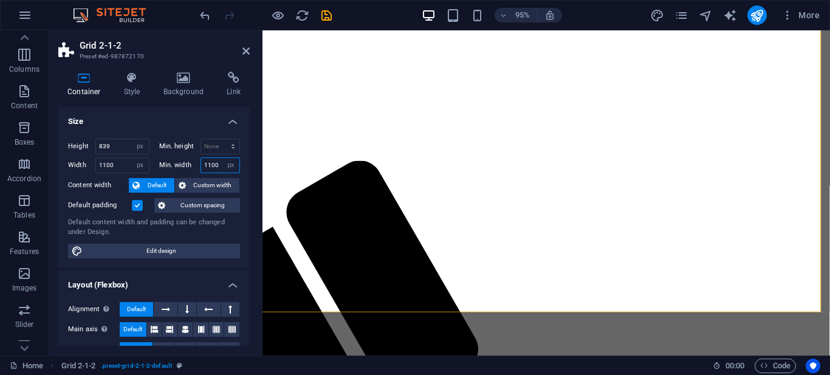
drag, startPoint x: 209, startPoint y: 167, endPoint x: 199, endPoint y: 167, distance: 10.3
click at [200, 167] on div "1100 None px rem % vh vw" at bounding box center [220, 165] width 40 height 16
click at [211, 164] on input "1100" at bounding box center [220, 165] width 39 height 15
drag, startPoint x: 211, startPoint y: 164, endPoint x: 198, endPoint y: 167, distance: 13.1
click at [198, 167] on label "Min. width" at bounding box center [179, 165] width 41 height 7
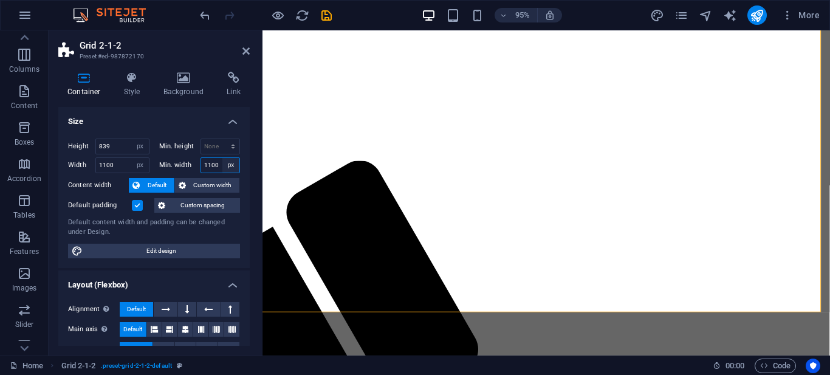
click at [229, 168] on select "None px rem % vh vw" at bounding box center [230, 165] width 17 height 15
select select "1ifpnabb7u4"
click at [222, 158] on select "None px rem % vh vw" at bounding box center [230, 165] width 17 height 15
select select "DISABLED_OPTION_VALUE"
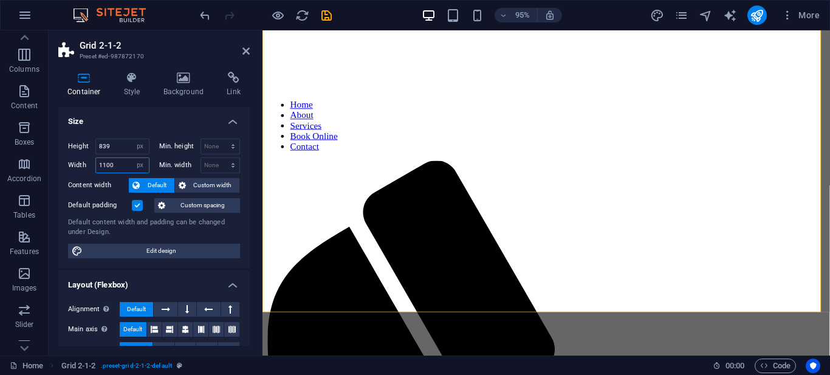
drag, startPoint x: 114, startPoint y: 167, endPoint x: 86, endPoint y: 167, distance: 27.9
click at [86, 167] on div "Width 1100 Default px rem % em vh vw" at bounding box center [108, 165] width 81 height 16
type input "2000"
click at [88, 202] on label "Default padding" at bounding box center [100, 205] width 64 height 15
click at [0, 0] on input "Default padding" at bounding box center [0, 0] width 0 height 0
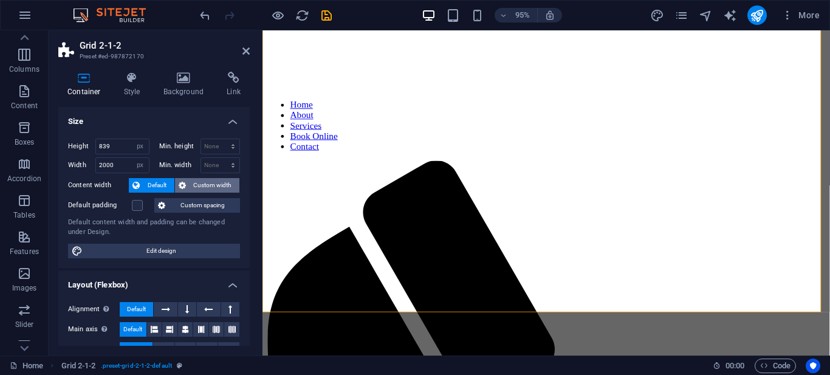
click at [211, 188] on span "Custom width" at bounding box center [213, 185] width 47 height 15
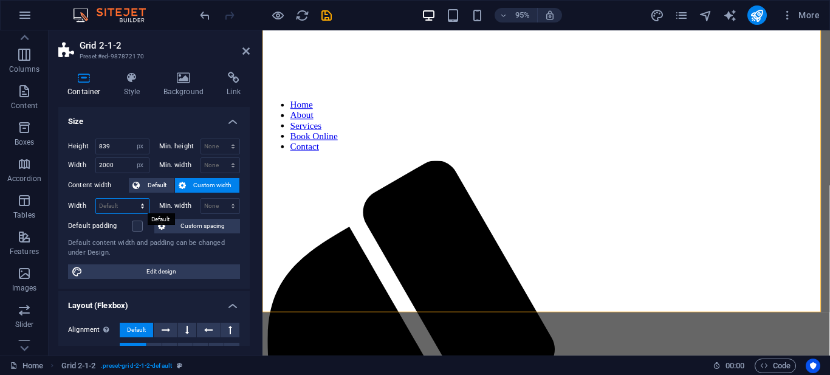
click at [123, 203] on select "Default px rem % em vh vw" at bounding box center [122, 206] width 53 height 15
select select "px"
click at [130, 199] on select "Default px rem % em vh vw" at bounding box center [122, 206] width 53 height 15
type input "2000"
click at [118, 248] on div "Default content width and padding can be changed under Design." at bounding box center [154, 248] width 172 height 20
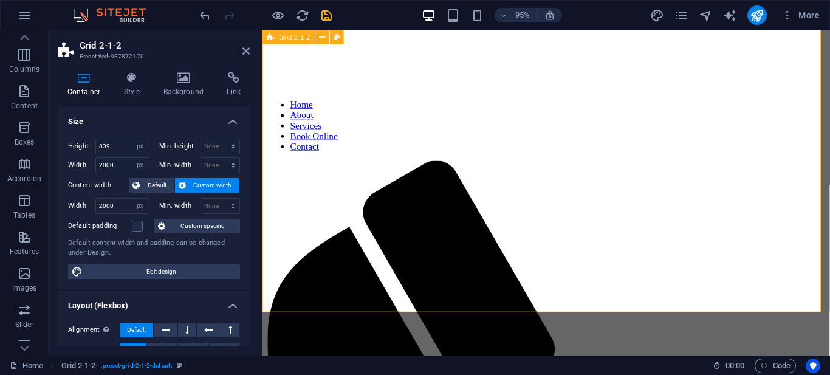
scroll to position [0, 10]
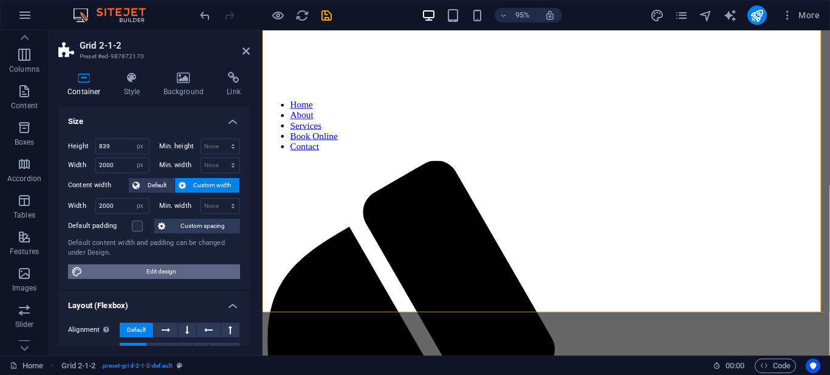
click at [162, 276] on span "Edit design" at bounding box center [161, 271] width 150 height 15
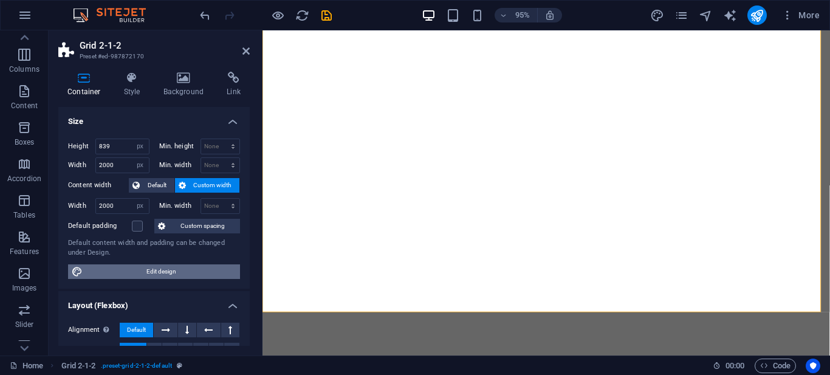
select select "rem"
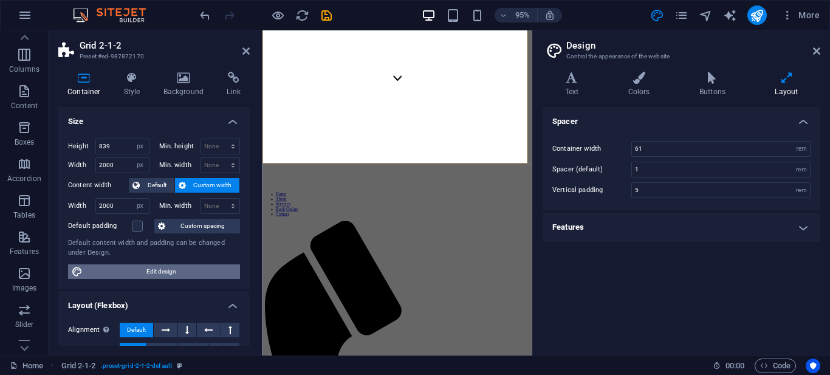
scroll to position [597, 0]
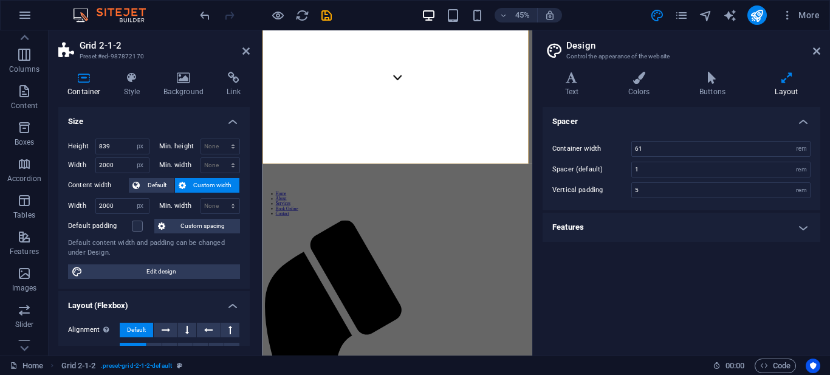
click at [665, 224] on h4 "Features" at bounding box center [681, 227] width 278 height 29
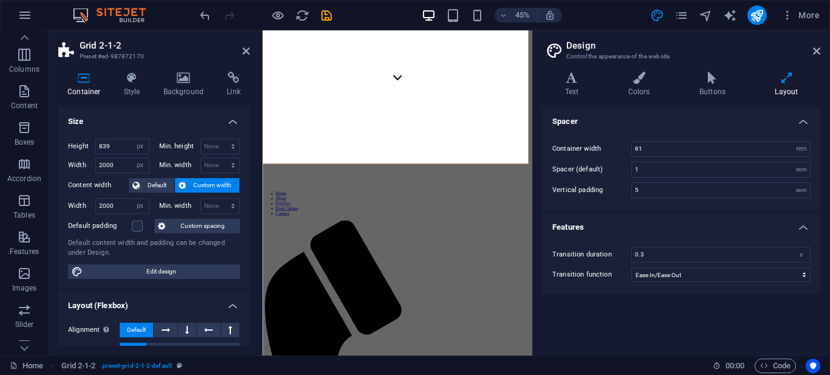
click at [665, 224] on h4 "Features" at bounding box center [681, 224] width 278 height 22
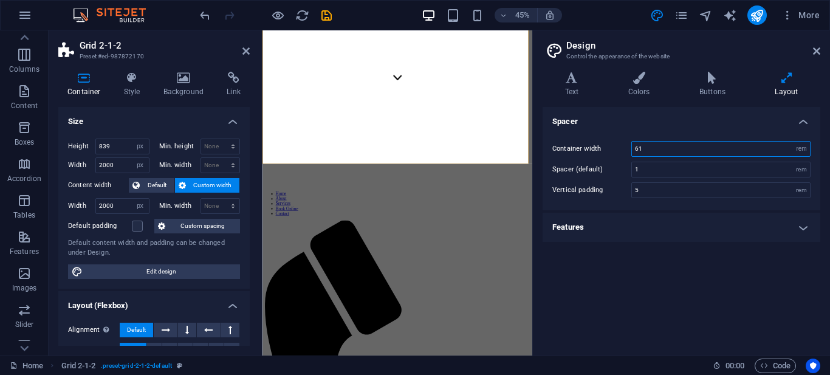
click at [695, 146] on input "61" at bounding box center [721, 149] width 178 height 15
type input "6"
click at [631, 133] on div "Container width 70 rem px Spacer (default) 1 rem Vertical padding 5 rem" at bounding box center [681, 169] width 282 height 81
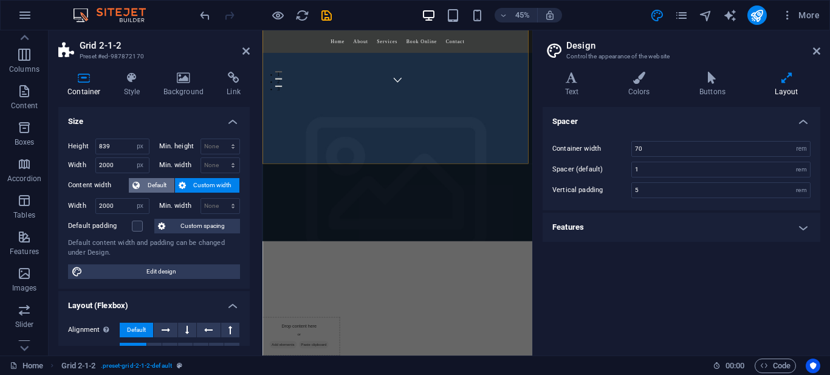
click at [156, 186] on span "Default" at bounding box center [156, 185] width 27 height 15
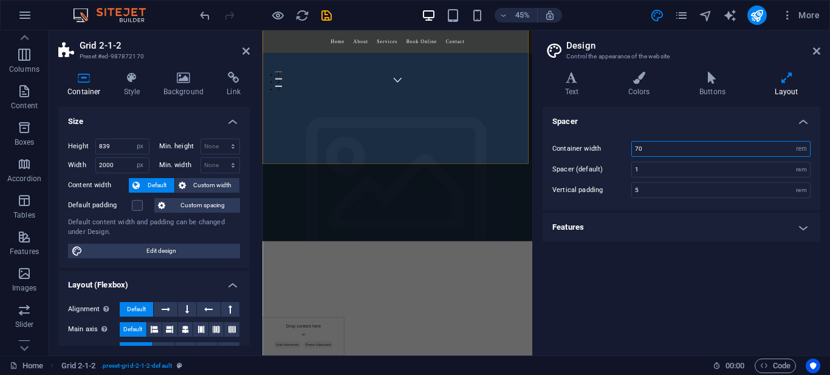
drag, startPoint x: 639, startPoint y: 149, endPoint x: 623, endPoint y: 151, distance: 15.9
click at [623, 151] on div "Container width 70 rem px" at bounding box center [681, 149] width 258 height 16
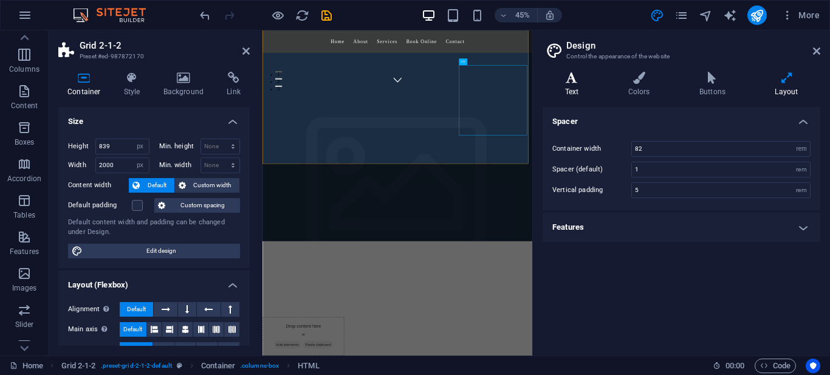
click at [567, 95] on h4 "Text" at bounding box center [573, 85] width 63 height 26
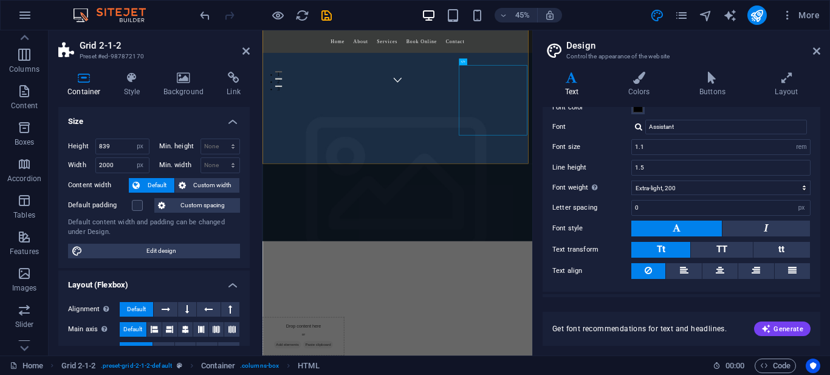
scroll to position [87, 0]
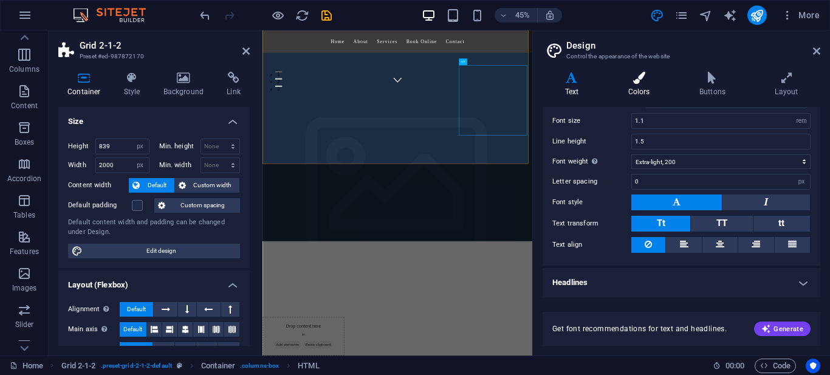
click at [640, 78] on icon at bounding box center [639, 78] width 66 height 12
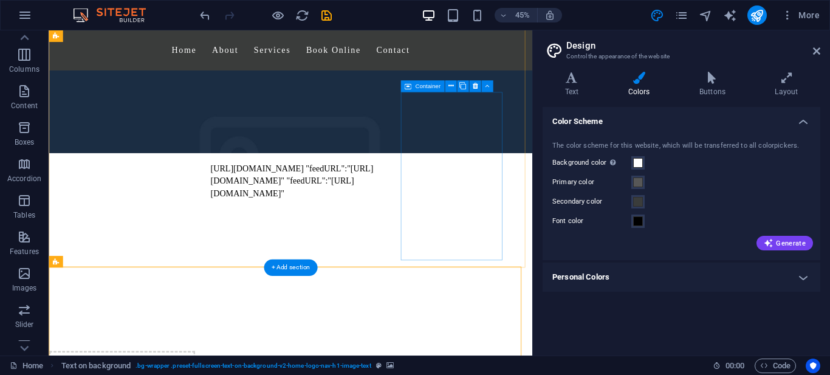
scroll to position [598, 0]
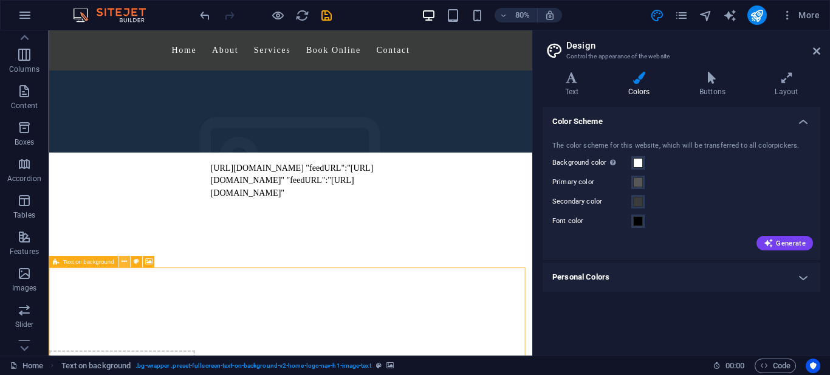
click at [123, 264] on icon at bounding box center [123, 261] width 5 height 10
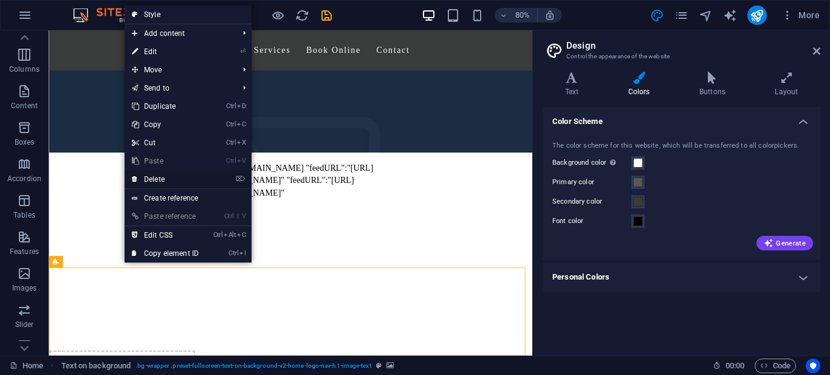
click at [165, 177] on link "⌦ Delete" at bounding box center [165, 179] width 81 height 18
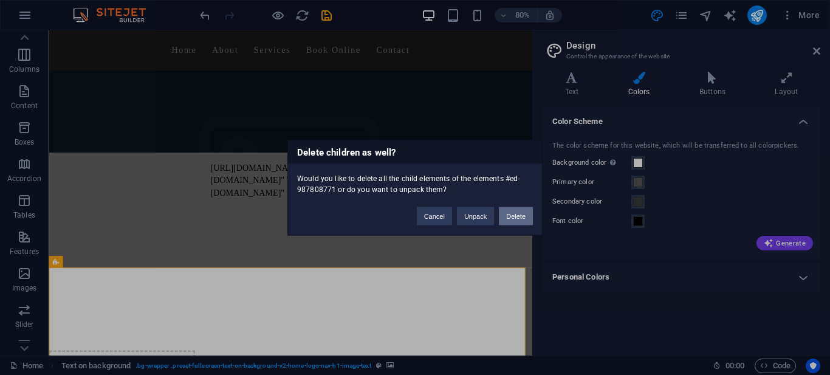
click at [510, 220] on button "Delete" at bounding box center [516, 216] width 34 height 18
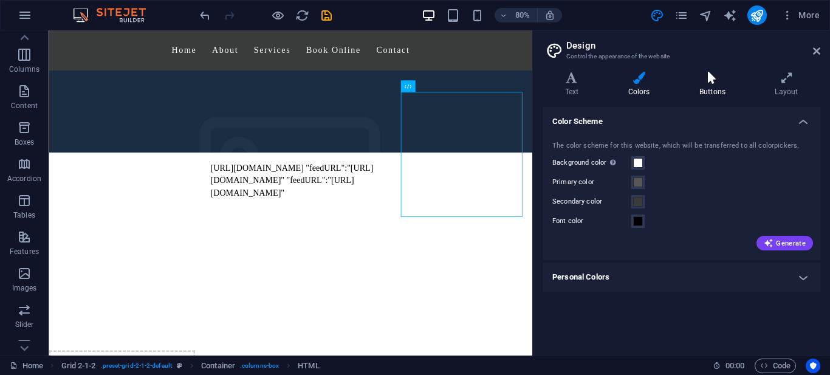
click at [691, 90] on h4 "Buttons" at bounding box center [714, 85] width 75 height 26
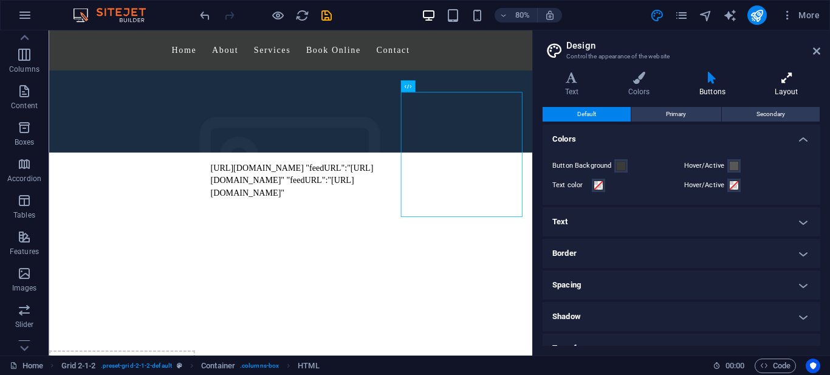
click at [781, 84] on h4 "Layout" at bounding box center [786, 85] width 67 height 26
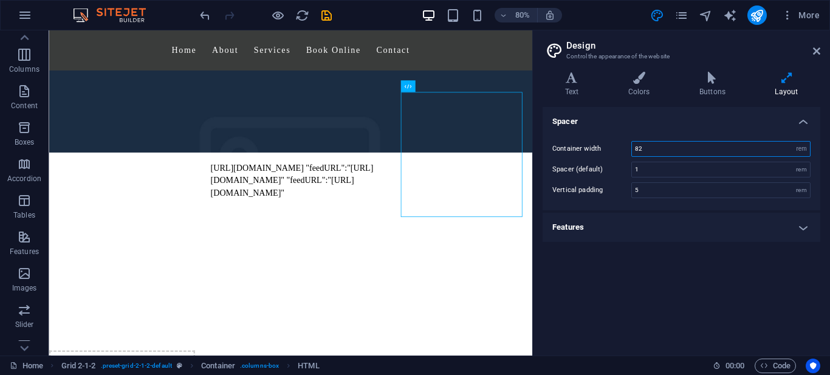
drag, startPoint x: 660, startPoint y: 151, endPoint x: 621, endPoint y: 151, distance: 39.5
click at [621, 151] on div "Container width 82 rem px" at bounding box center [681, 149] width 258 height 16
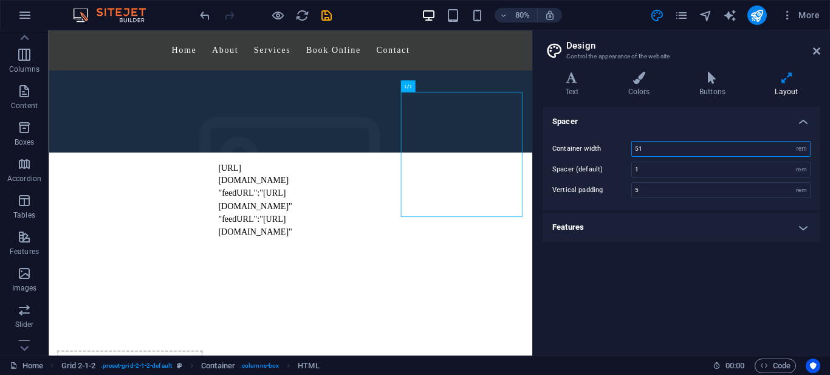
scroll to position [0, 0]
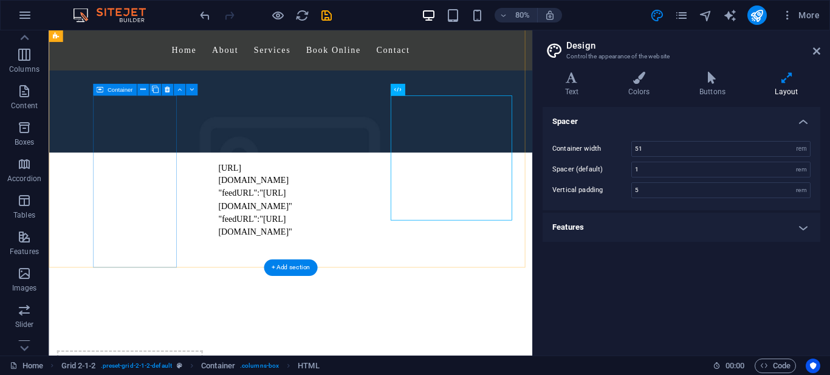
click at [121, 89] on span "Container" at bounding box center [120, 90] width 26 height 6
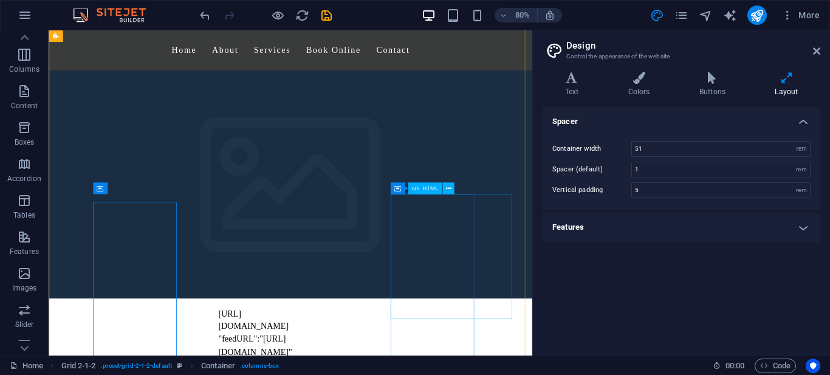
scroll to position [465, 0]
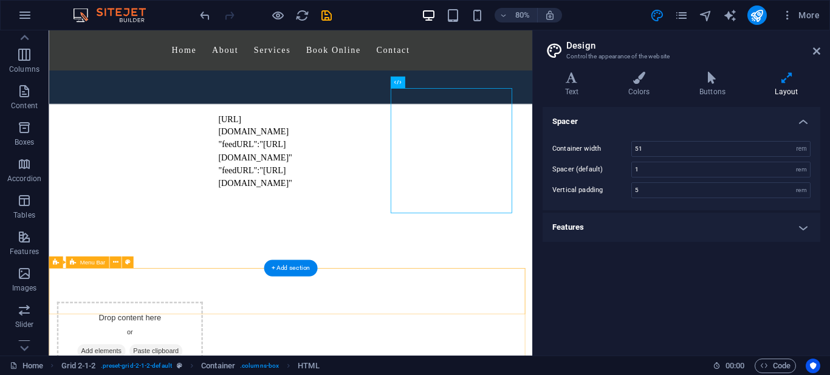
scroll to position [597, 0]
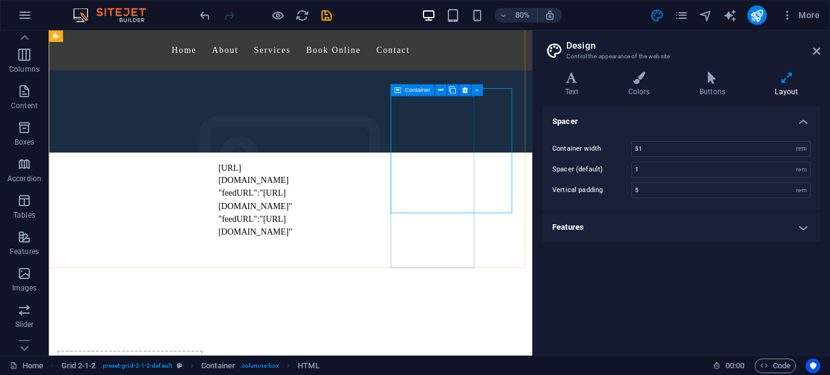
click at [397, 91] on icon at bounding box center [397, 90] width 7 height 12
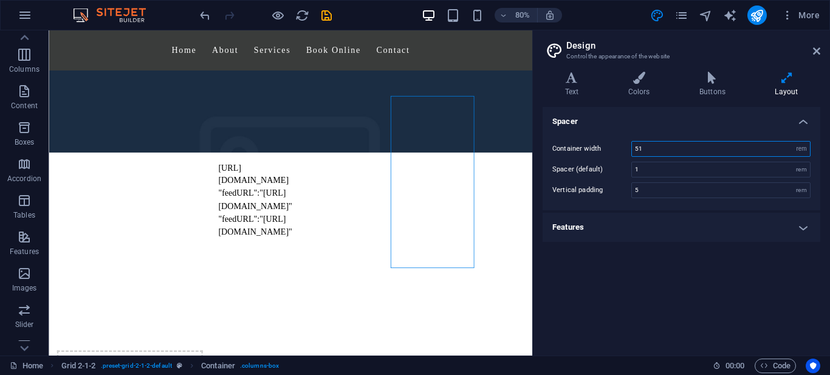
drag, startPoint x: 649, startPoint y: 149, endPoint x: 627, endPoint y: 149, distance: 22.5
click at [627, 149] on div "Container width 51 rem px" at bounding box center [681, 149] width 258 height 16
click at [572, 171] on label "Spacer (default)" at bounding box center [591, 169] width 79 height 7
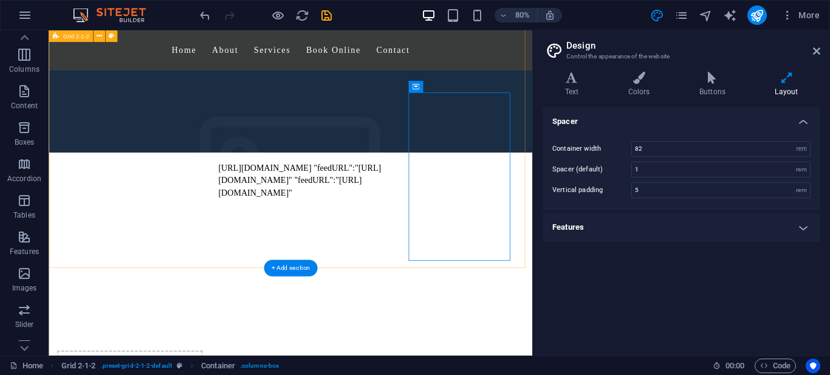
scroll to position [0, 10]
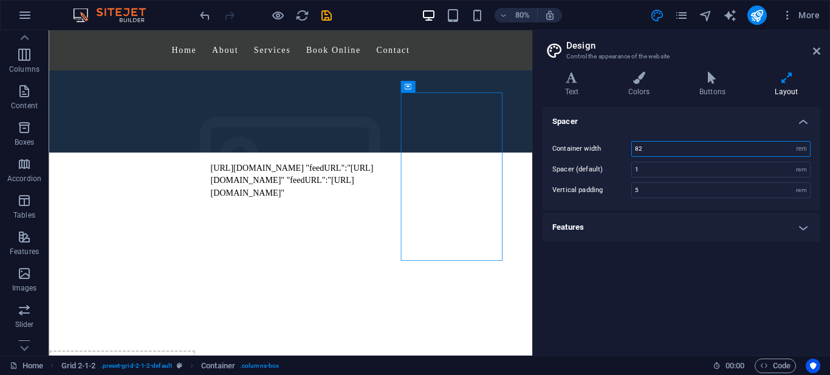
drag, startPoint x: 651, startPoint y: 151, endPoint x: 630, endPoint y: 150, distance: 20.7
click at [630, 150] on div "Container width 82 rem px" at bounding box center [681, 149] width 258 height 16
type input "150"
click at [601, 152] on label "Container width" at bounding box center [591, 148] width 79 height 7
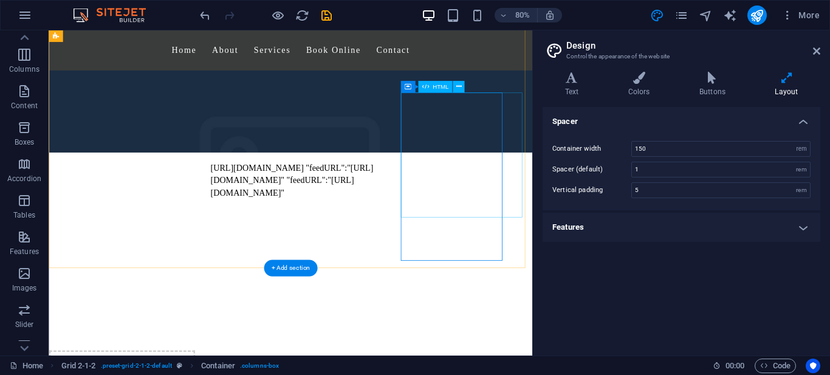
click at [458, 86] on icon at bounding box center [458, 86] width 5 height 10
click at [436, 87] on span "HTML" at bounding box center [441, 87] width 16 height 6
click at [435, 87] on span "HTML" at bounding box center [441, 87] width 16 height 6
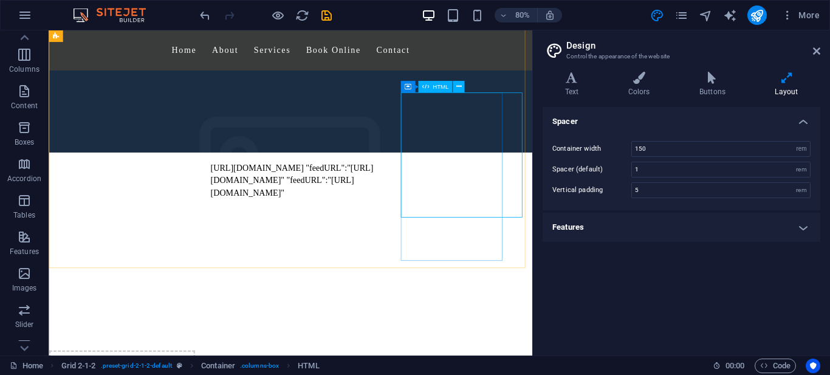
click at [435, 87] on span "HTML" at bounding box center [441, 87] width 16 height 6
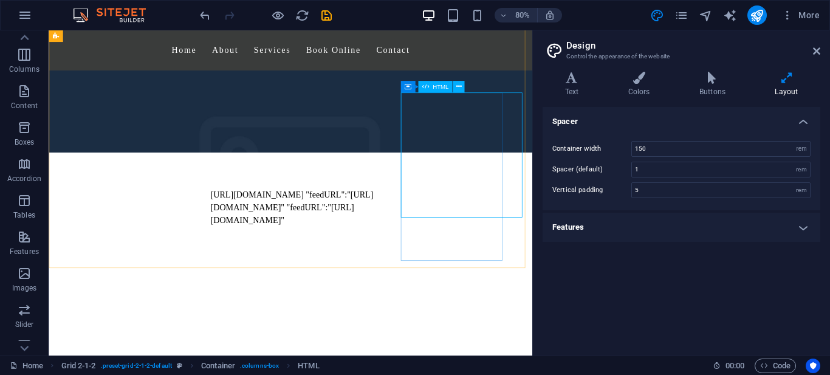
select select "%"
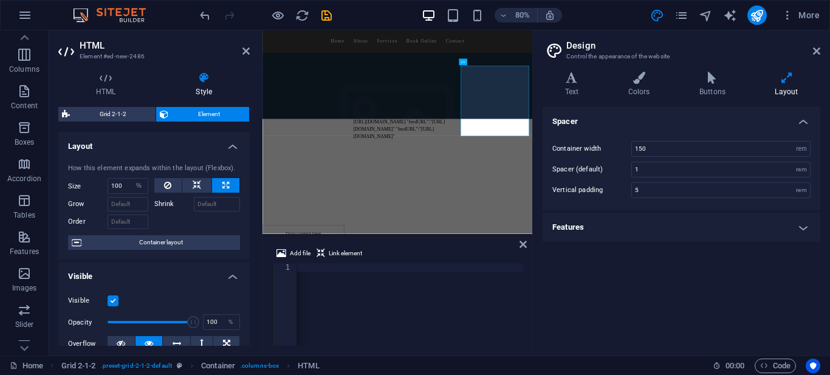
scroll to position [596, 0]
click at [819, 53] on icon at bounding box center [816, 51] width 7 height 10
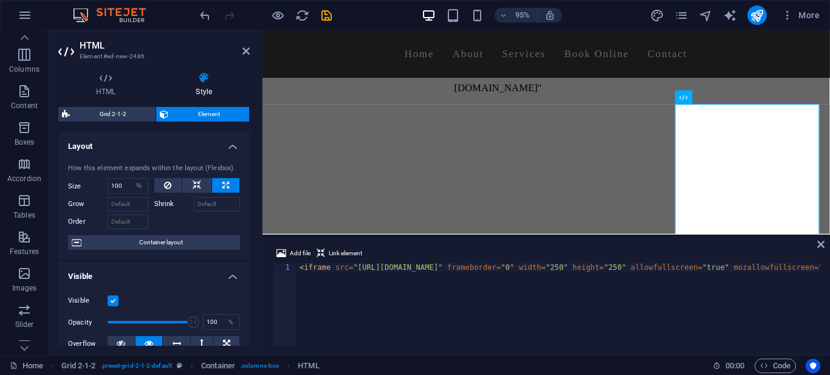
scroll to position [0, 0]
drag, startPoint x: 717, startPoint y: 345, endPoint x: 663, endPoint y: 345, distance: 53.5
click at [664, 346] on div "Add file Link element <iframe src="[URL][DOMAIN_NAME]" frameborder="0" width="2…" at bounding box center [545, 295] width 567 height 119
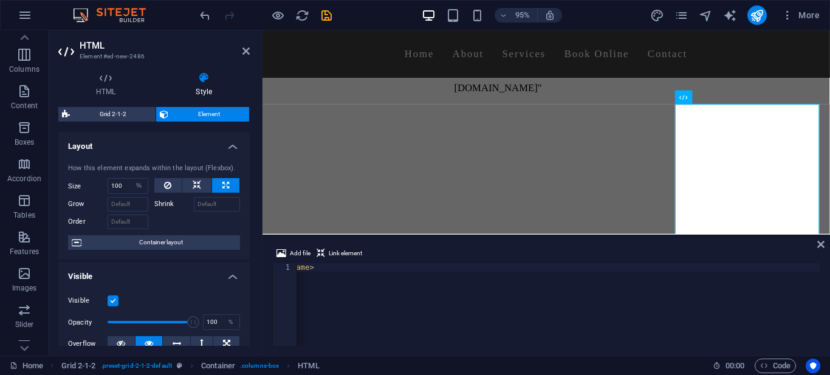
scroll to position [0, 704]
click at [493, 269] on div "< iframe src = "[URL][DOMAIN_NAME]" frameborder = "0" width = "250" height = "2…" at bounding box center [291, 311] width 1397 height 97
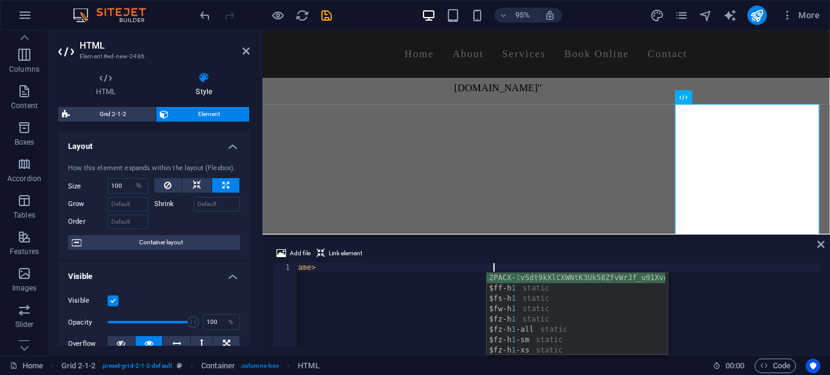
scroll to position [0, 126]
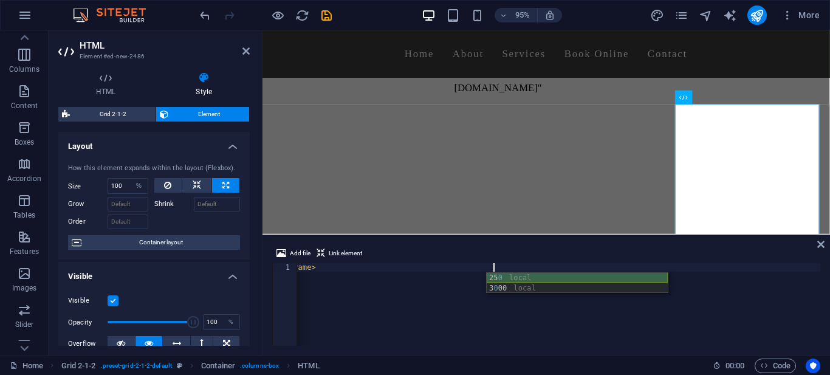
click at [500, 279] on div "25 0 local 3 0 00 local" at bounding box center [577, 293] width 181 height 41
click at [529, 248] on div "Add file Link element" at bounding box center [546, 255] width 548 height 18
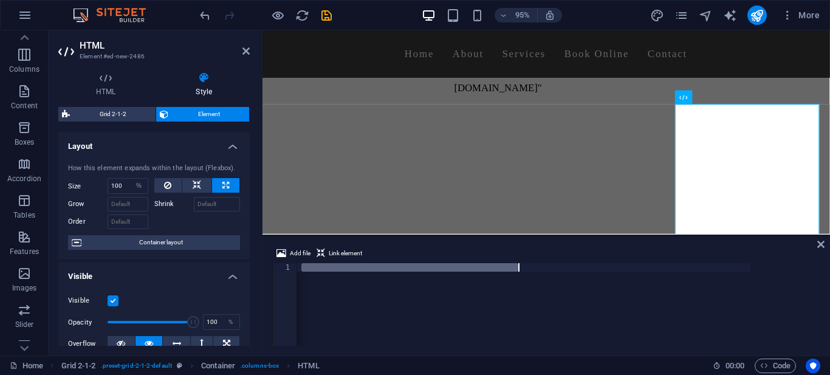
scroll to position [0, 874]
click at [539, 267] on div "< iframe src = "[URL][DOMAIN_NAME]" frameborder = "0" width = "250" height = "2…" at bounding box center [558, 304] width 523 height 83
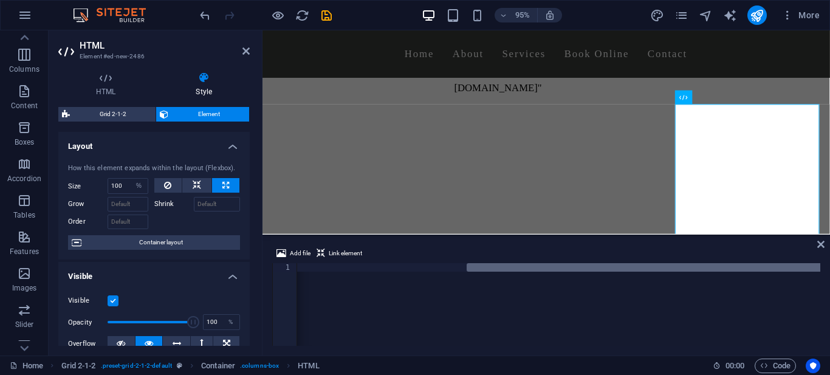
click at [648, 265] on div "< iframe src = "[URL][DOMAIN_NAME]" frameborder = "0" width = "250" height = "2…" at bounding box center [558, 304] width 523 height 83
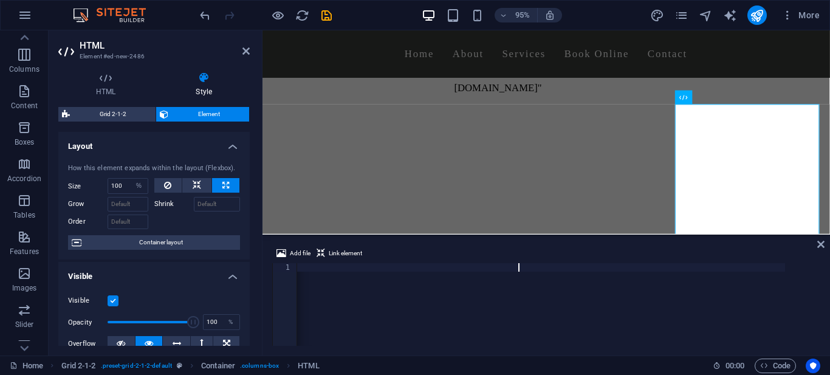
click at [337, 269] on div "< iframe src = "[URL][DOMAIN_NAME]" frameborder = "0" width = "250" height = "2…" at bounding box center [86, 311] width 1397 height 97
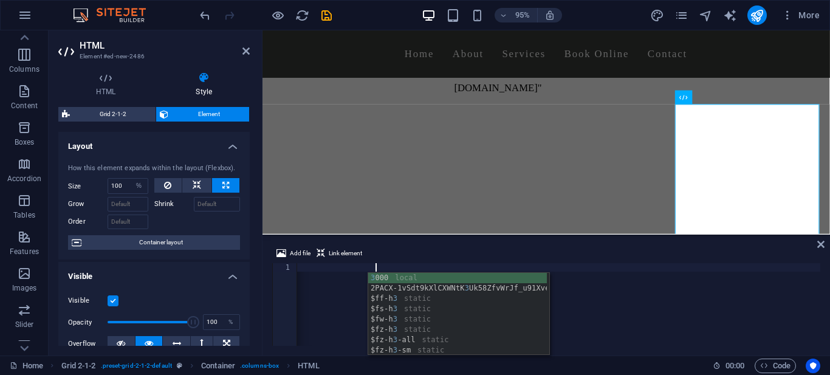
scroll to position [0, 132]
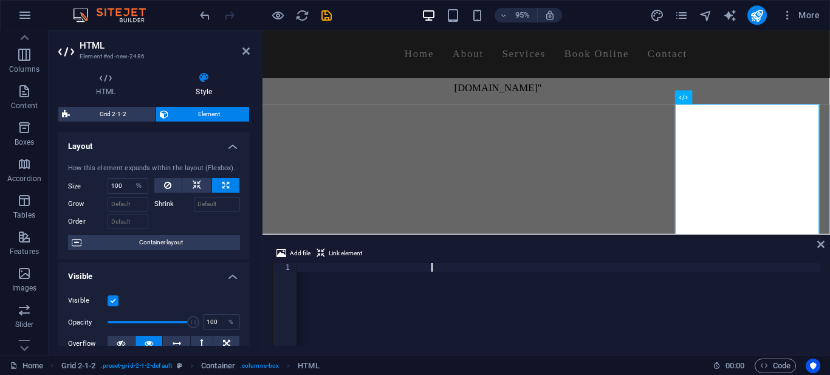
click at [431, 267] on div "< iframe src = "[URL][DOMAIN_NAME]" frameborder = "0" width = "300" height = "2…" at bounding box center [129, 311] width 1397 height 97
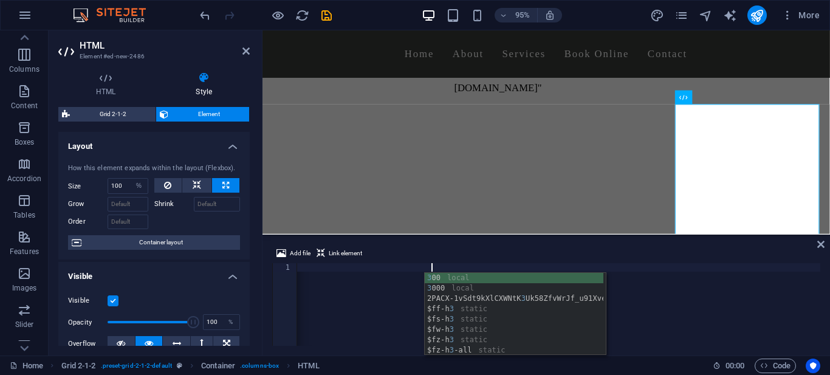
scroll to position [0, 140]
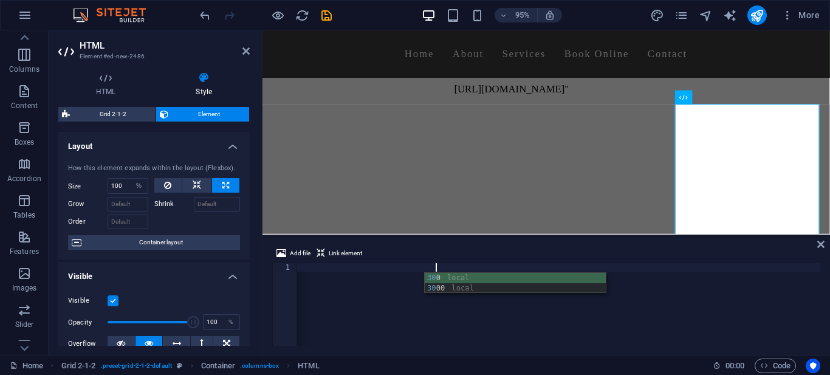
click at [462, 256] on div "Add file Link element" at bounding box center [546, 255] width 548 height 18
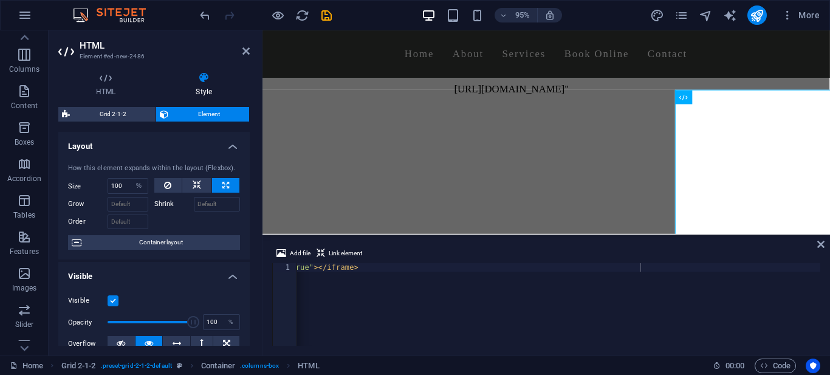
scroll to position [0, 665]
click at [580, 269] on div "< iframe src = "[URL][DOMAIN_NAME]" frameborder = "0" width = "300" height = "3…" at bounding box center [330, 311] width 1397 height 97
click at [631, 269] on div "< iframe src = "[URL][DOMAIN_NAME]" frameborder = "0" width = "200" height = "3…" at bounding box center [330, 311] width 1397 height 97
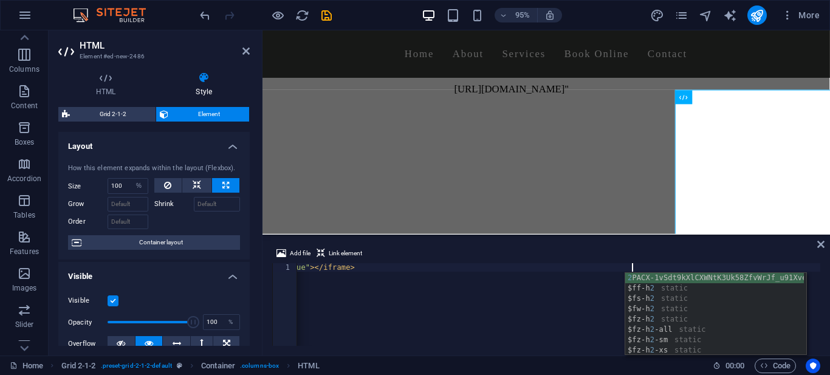
scroll to position [0, 140]
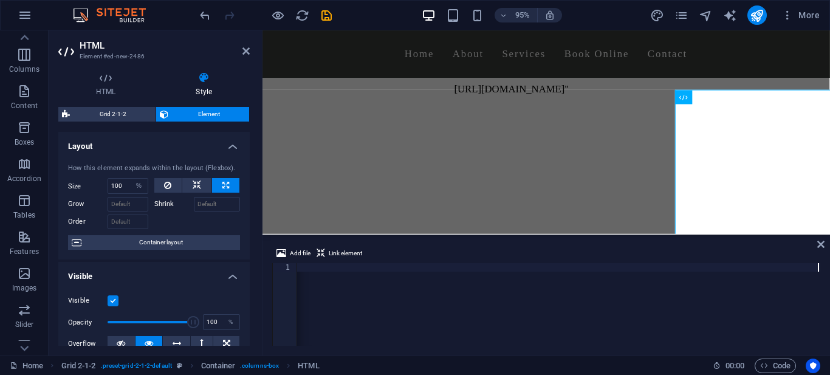
click at [584, 297] on div "< iframe src = "[URL][DOMAIN_NAME]" frameborder = "0" width = "200" height = "2…" at bounding box center [121, 311] width 1397 height 97
type textarea "<iframe src="[URL][DOMAIN_NAME]" frameborder="0" width="200" height="200" allow…"
click at [817, 272] on div at bounding box center [749, 365] width 182 height 186
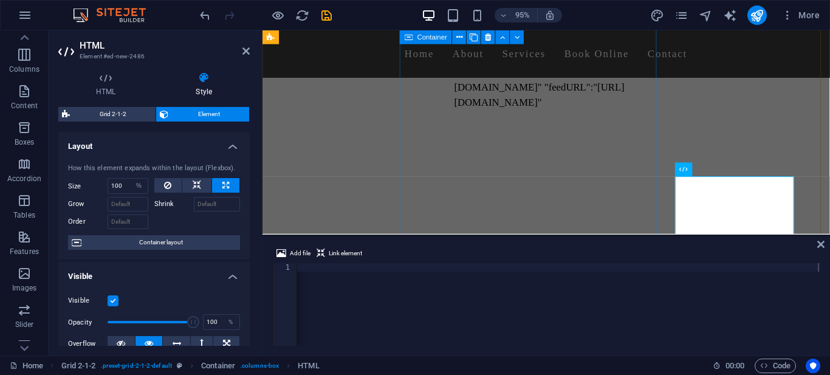
scroll to position [534, 0]
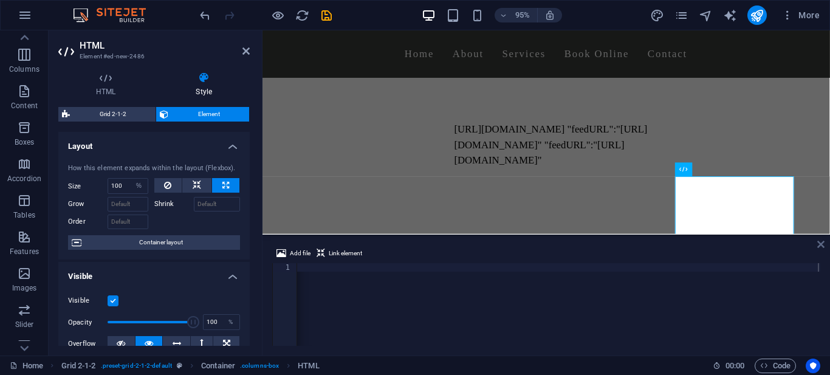
click at [820, 247] on icon at bounding box center [820, 244] width 7 height 10
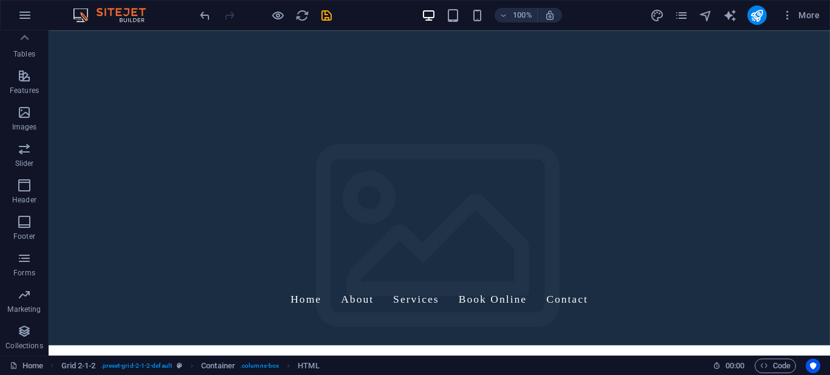
scroll to position [0, 0]
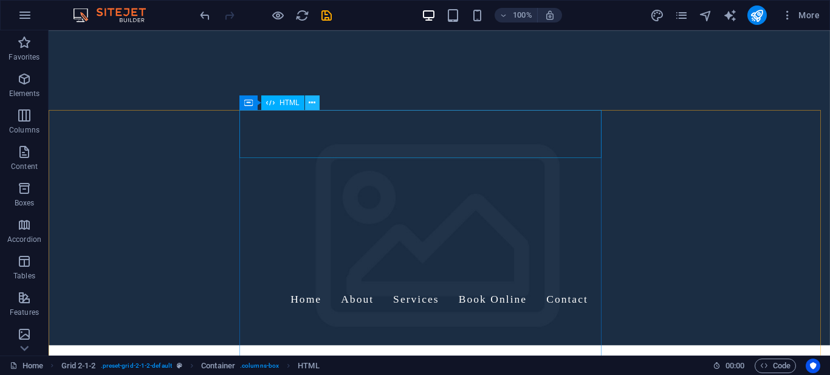
click at [313, 100] on icon at bounding box center [312, 103] width 7 height 13
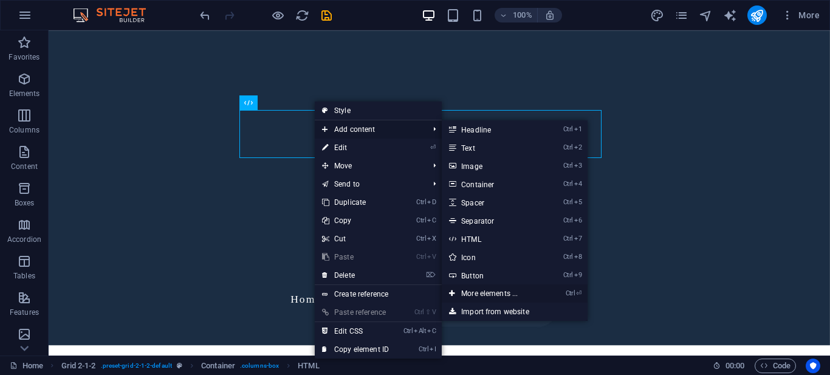
drag, startPoint x: 493, startPoint y: 286, endPoint x: 248, endPoint y: 269, distance: 246.0
click at [493, 286] on link "Ctrl ⏎ More elements ..." at bounding box center [492, 293] width 100 height 18
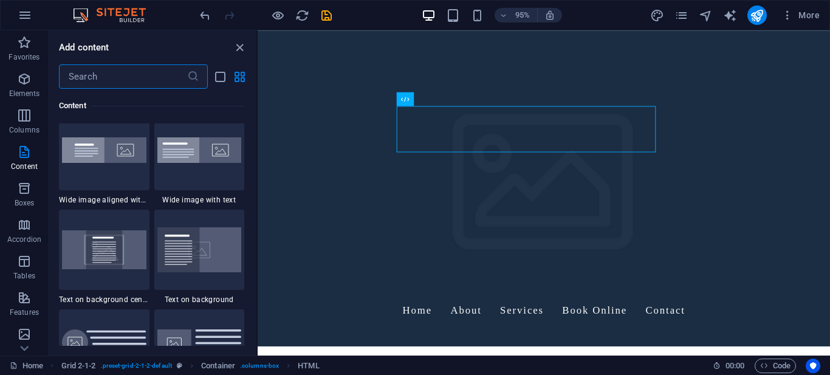
scroll to position [2863, 0]
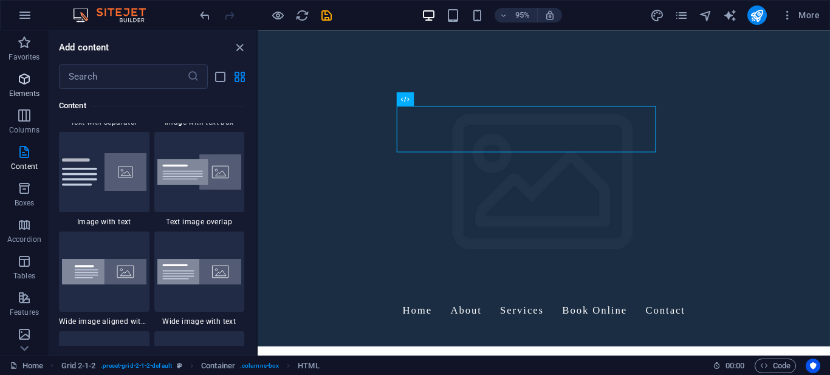
click at [40, 80] on span "Elements" at bounding box center [24, 86] width 49 height 29
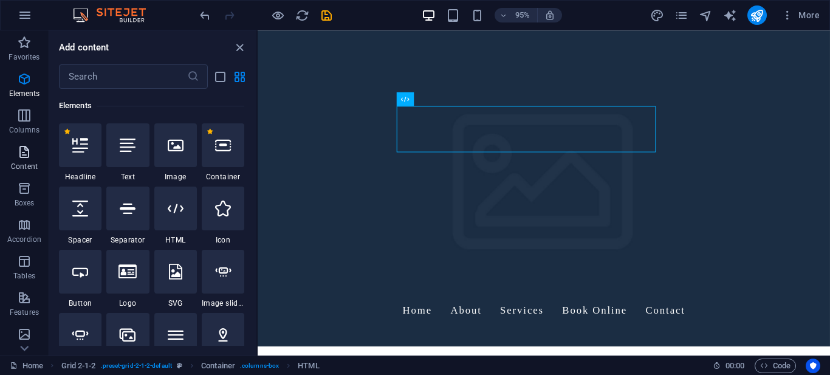
scroll to position [222, 0]
click at [95, 75] on input "text" at bounding box center [123, 76] width 128 height 24
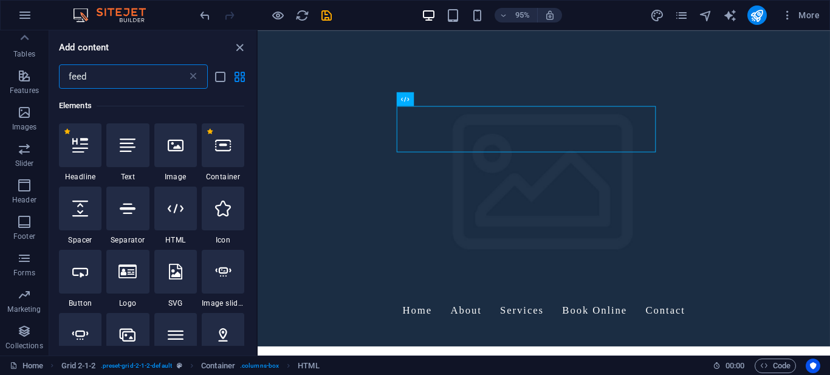
scroll to position [0, 0]
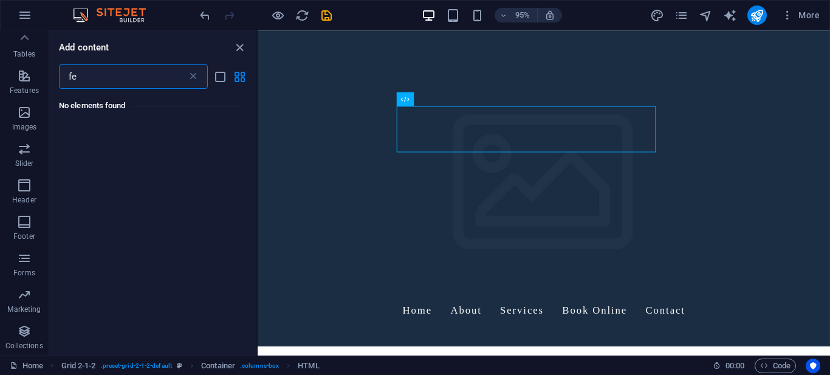
type input "f"
